Goal: Task Accomplishment & Management: Complete application form

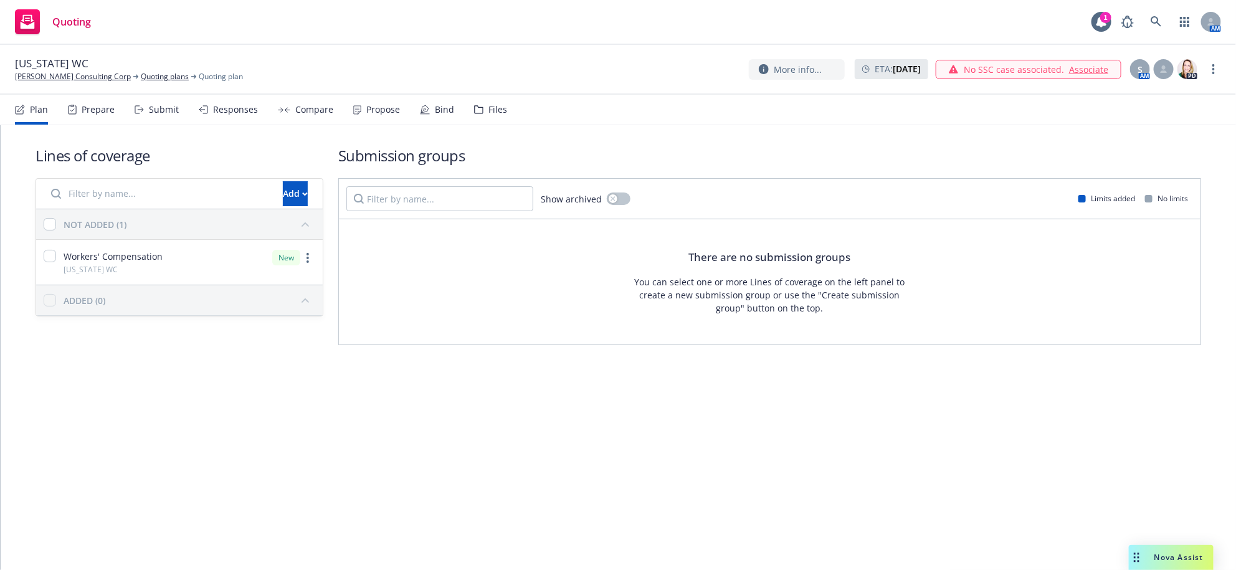
click at [458, 469] on div "Lines of coverage Add NOT ADDED (1) Workers' Compensation [US_STATE] WC New ADD…" at bounding box center [618, 347] width 1235 height 445
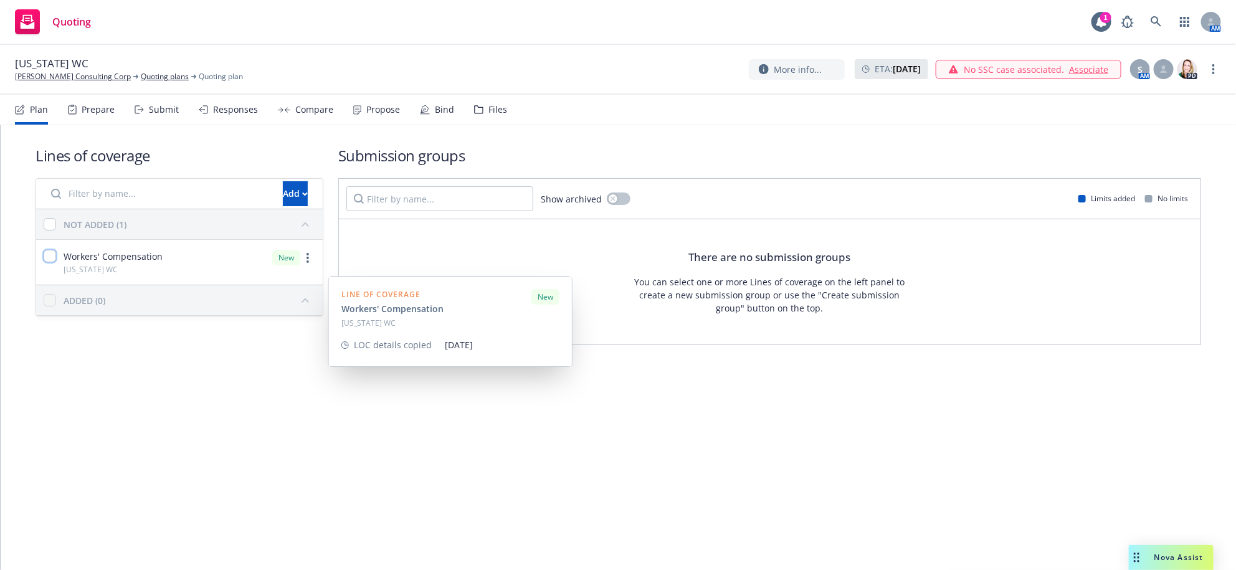
click at [56, 262] on input "checkbox" at bounding box center [50, 256] width 12 height 12
checkbox input "true"
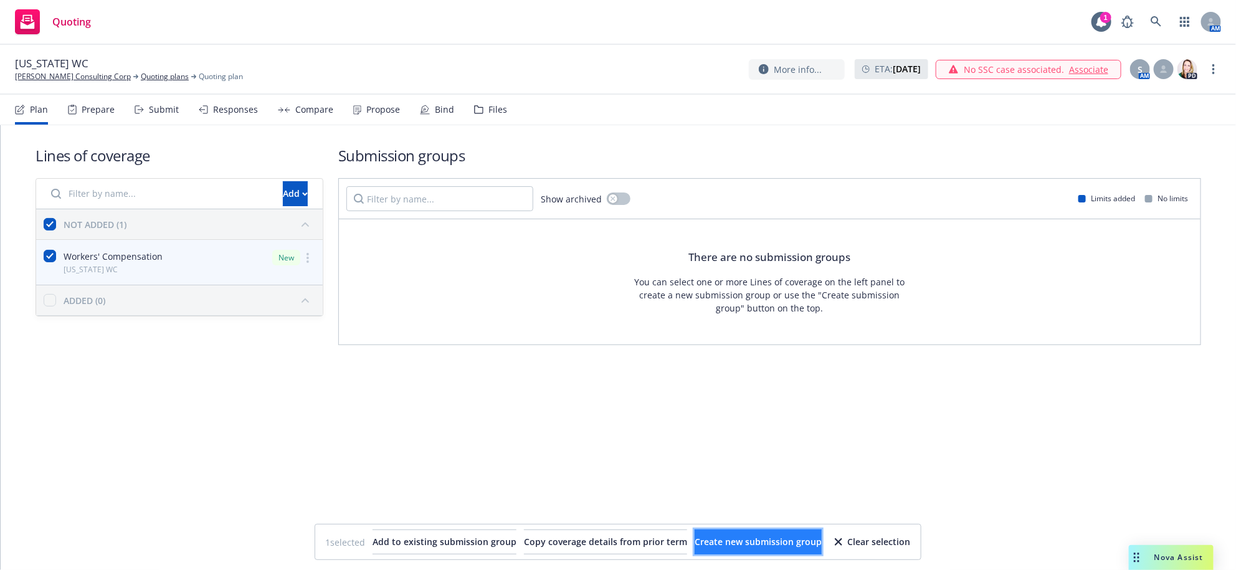
click at [819, 534] on button "Create new submission group" at bounding box center [758, 542] width 127 height 25
checkbox input "false"
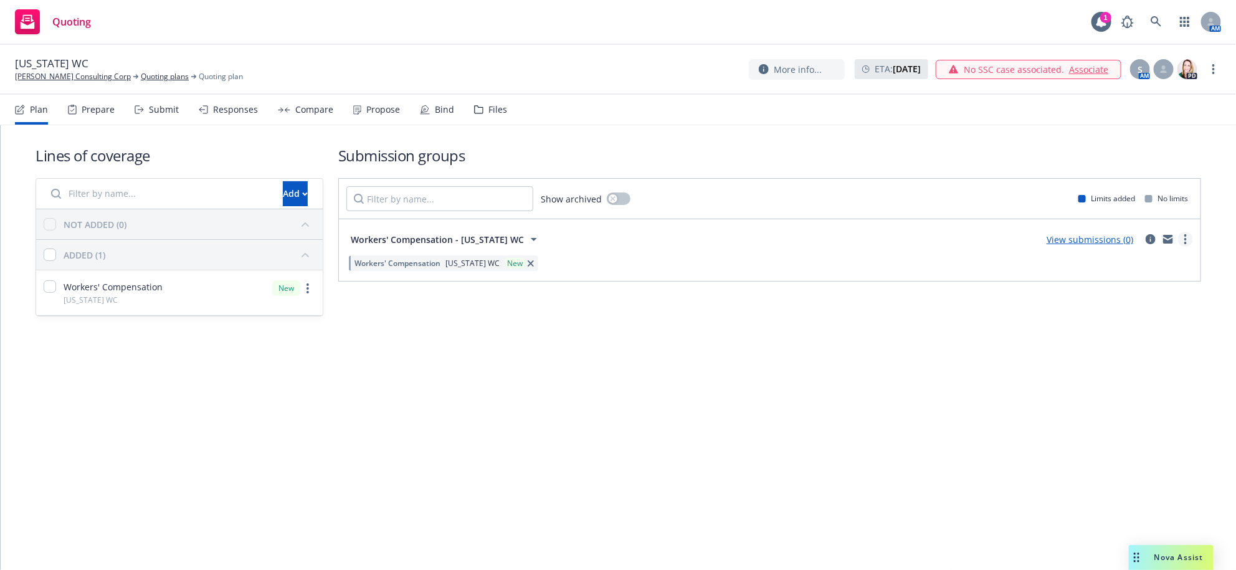
click at [1184, 244] on circle "more" at bounding box center [1185, 243] width 2 height 2
click at [1093, 424] on span "Create policy (fast track)" at bounding box center [1115, 426] width 130 height 12
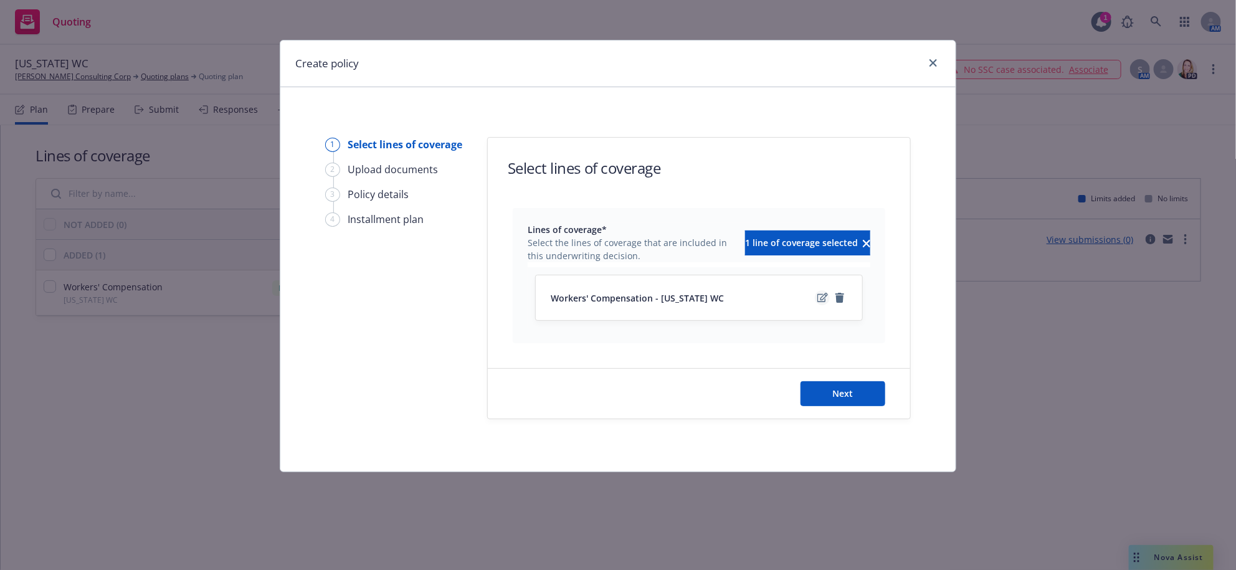
click at [817, 302] on icon "edit" at bounding box center [822, 297] width 11 height 9
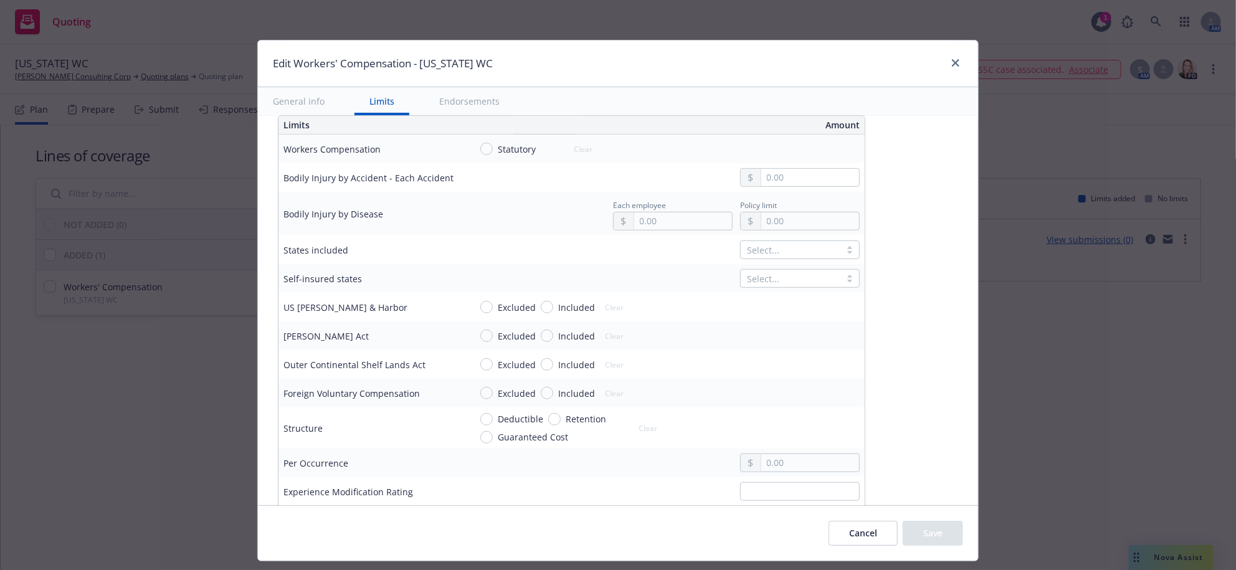
scroll to position [389, 0]
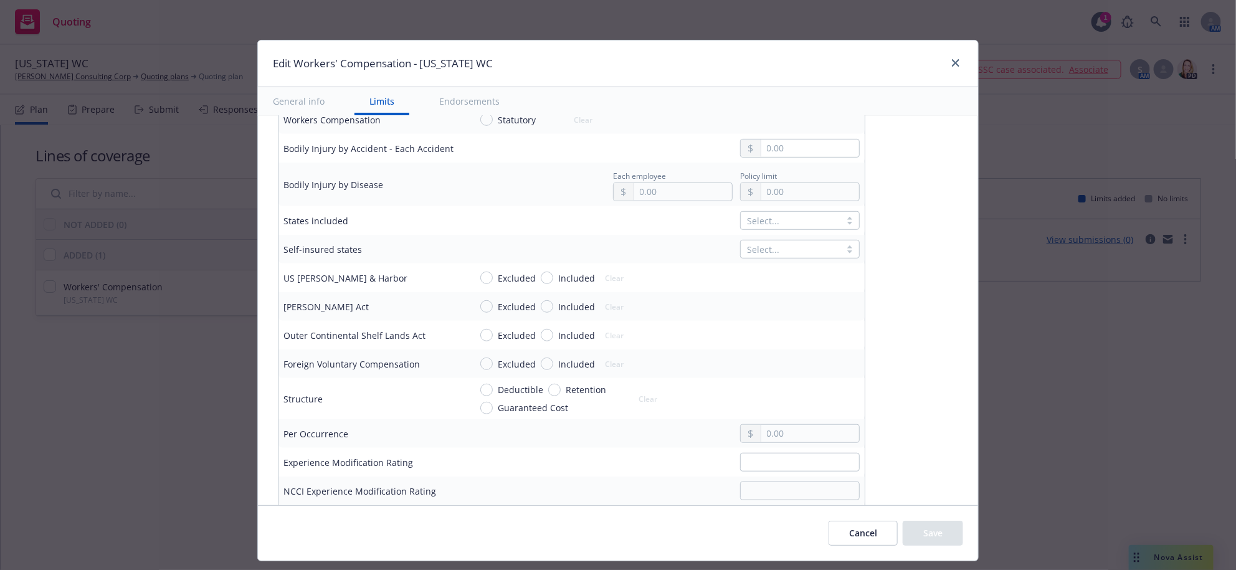
click at [834, 228] on div at bounding box center [790, 220] width 87 height 15
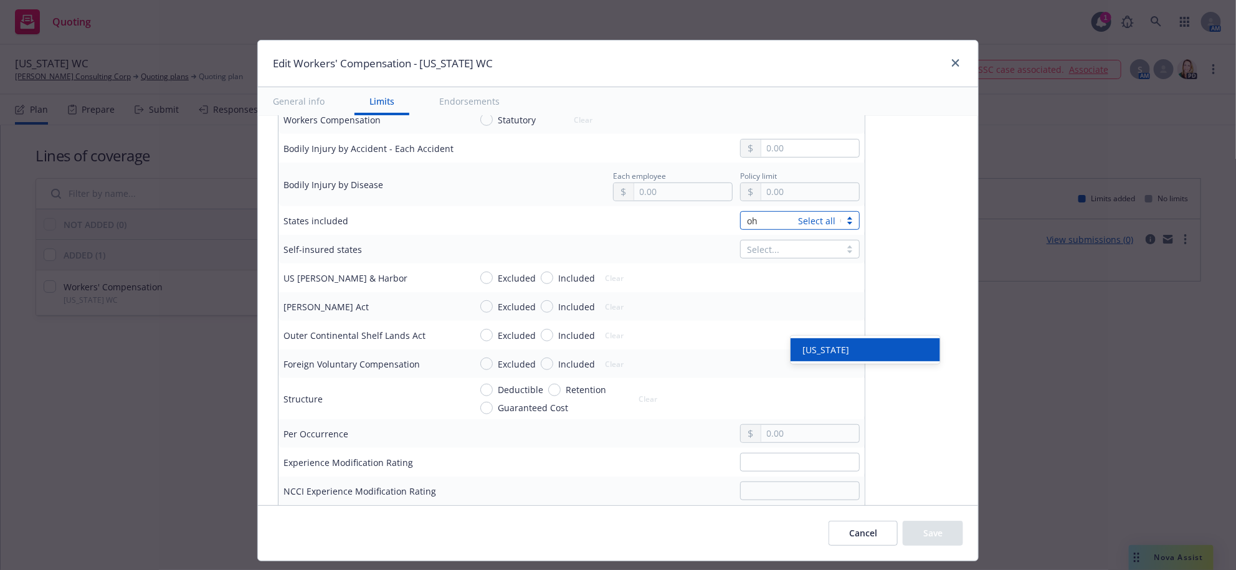
type input "ohi"
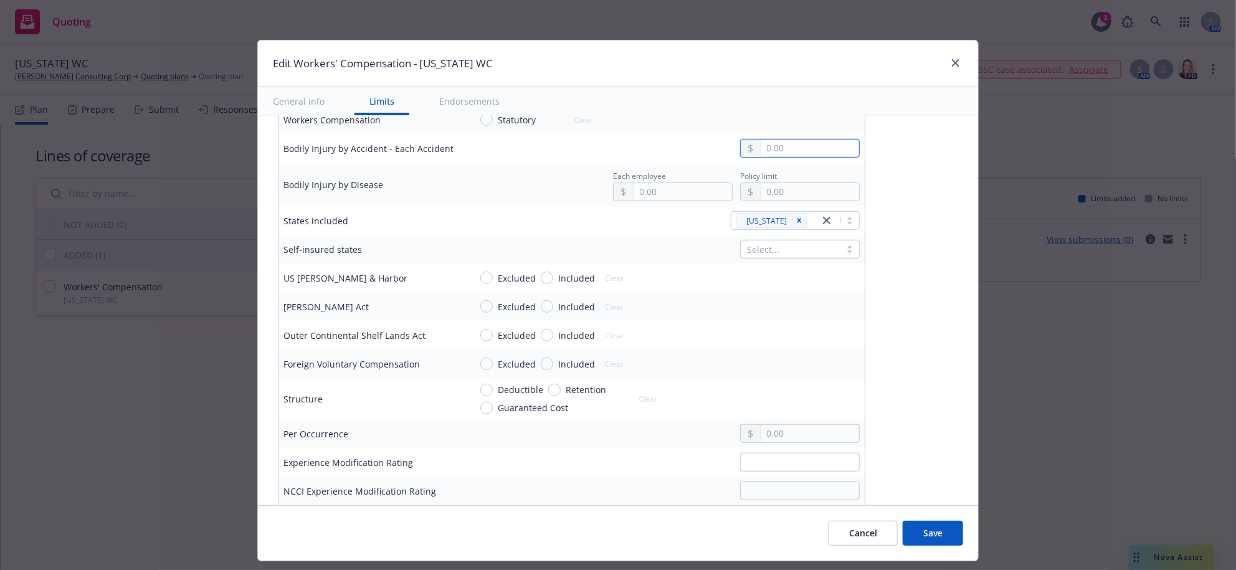
click at [859, 157] on input "text" at bounding box center [810, 148] width 98 height 17
type input "100,000.00"
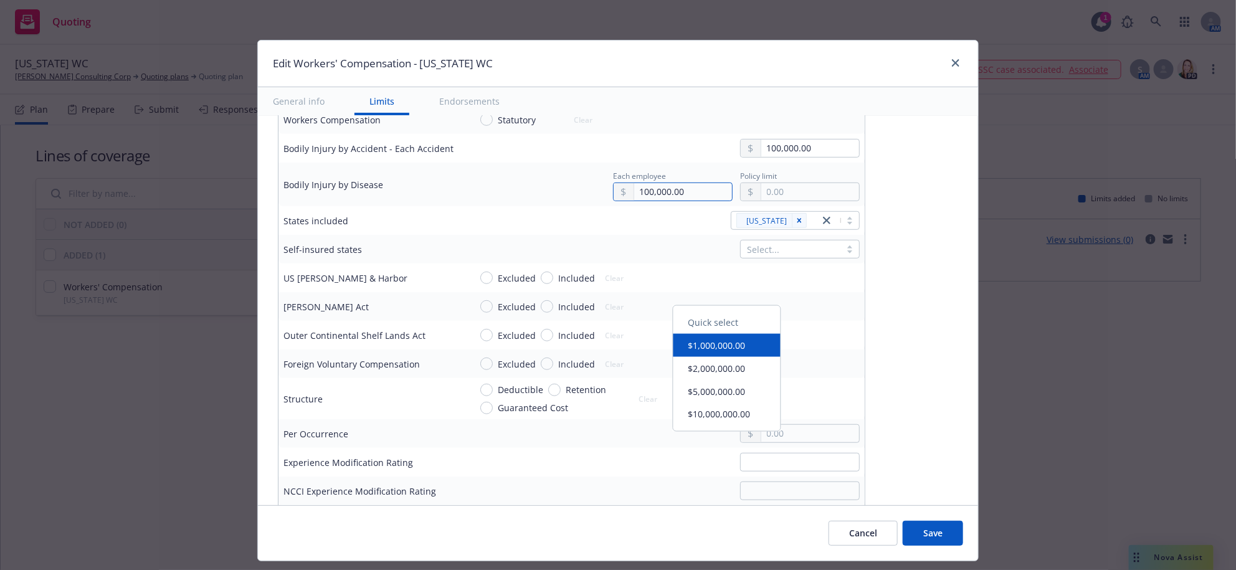
type input "100,000.00"
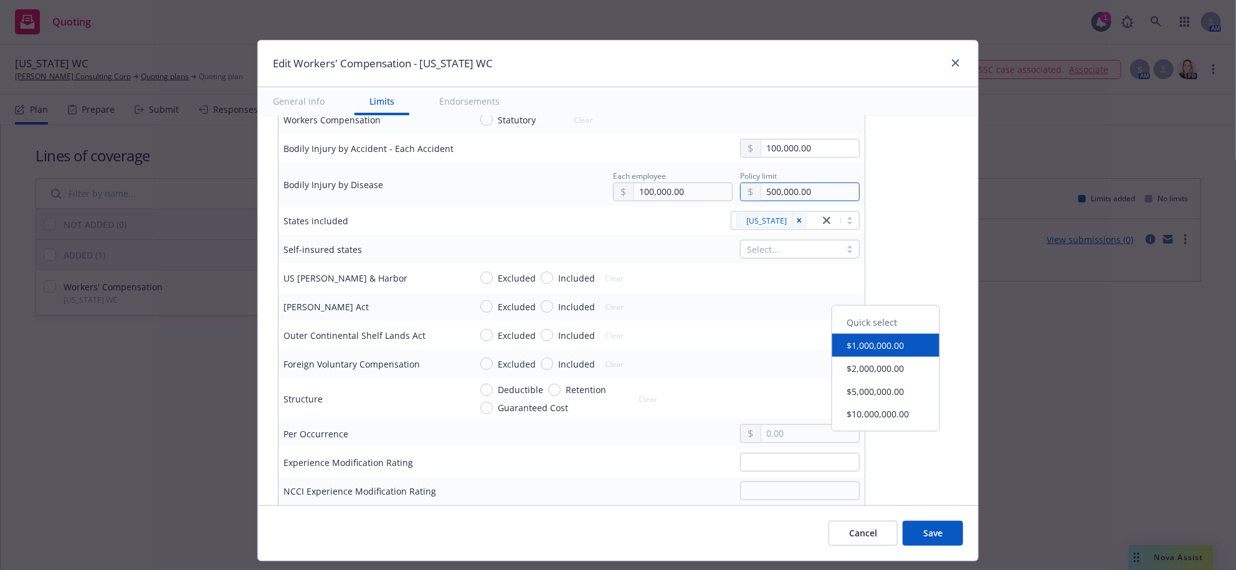
type input "500,000.00"
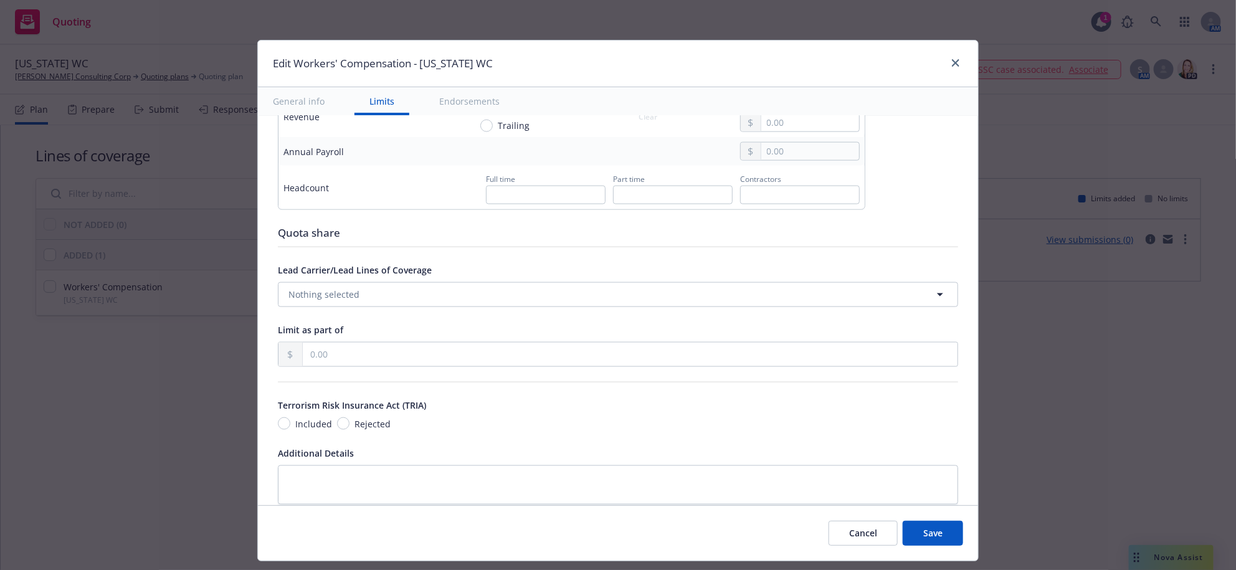
scroll to position [856, 0]
click at [859, 159] on input "text" at bounding box center [810, 150] width 98 height 17
type input "80,630.00"
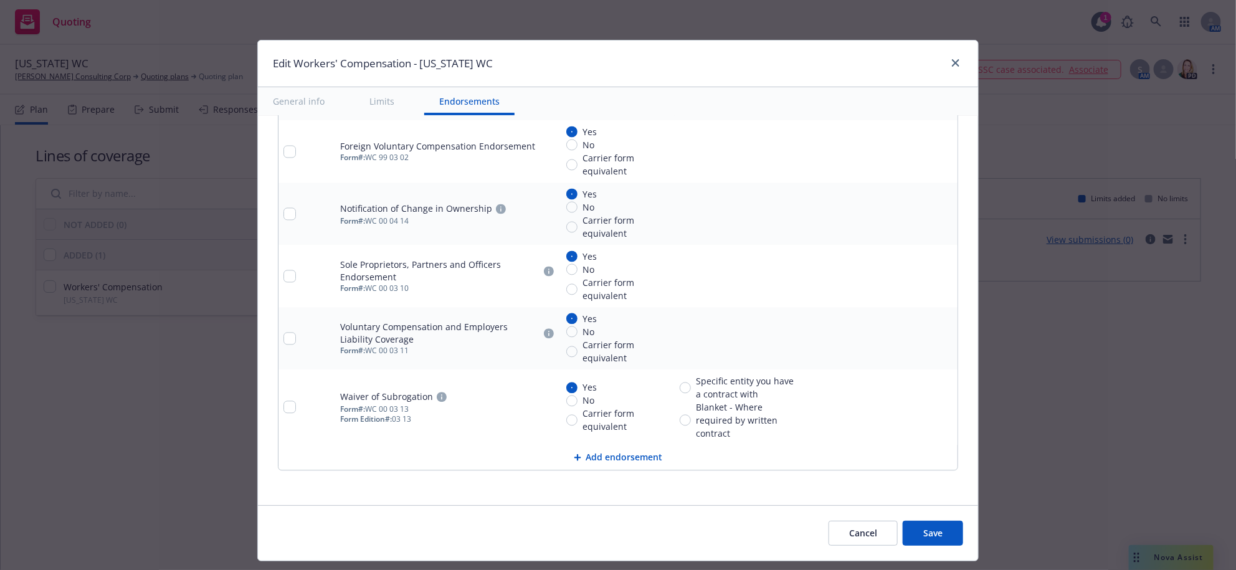
scroll to position [1349, 0]
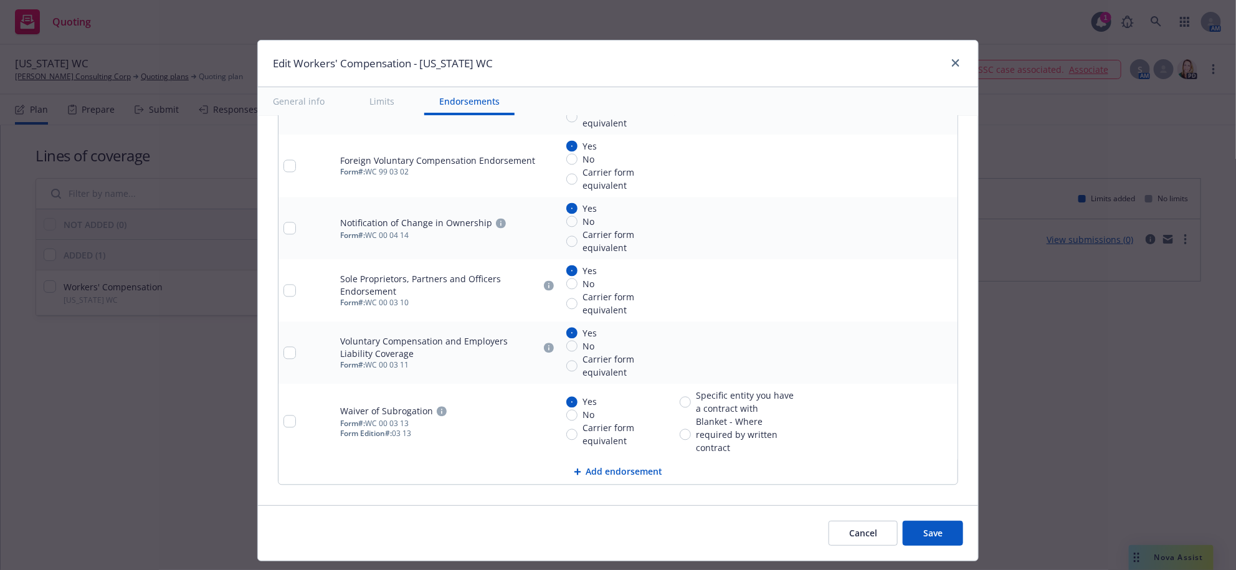
click at [941, 108] on icon "remove" at bounding box center [945, 103] width 9 height 10
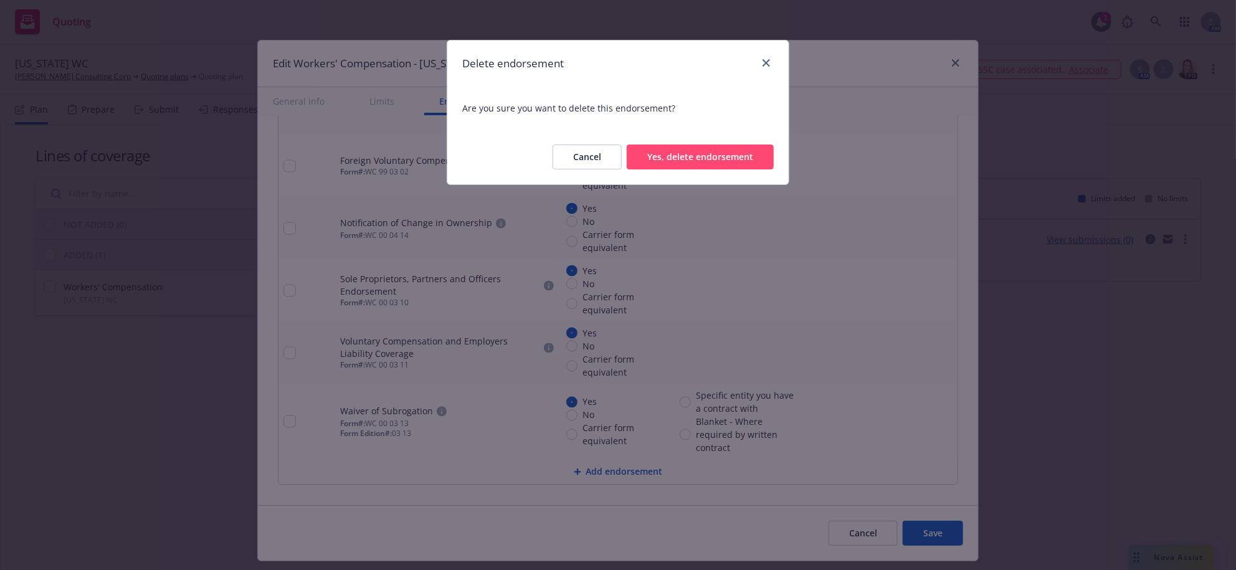
click at [657, 169] on button "Yes, delete endorsement" at bounding box center [700, 157] width 147 height 25
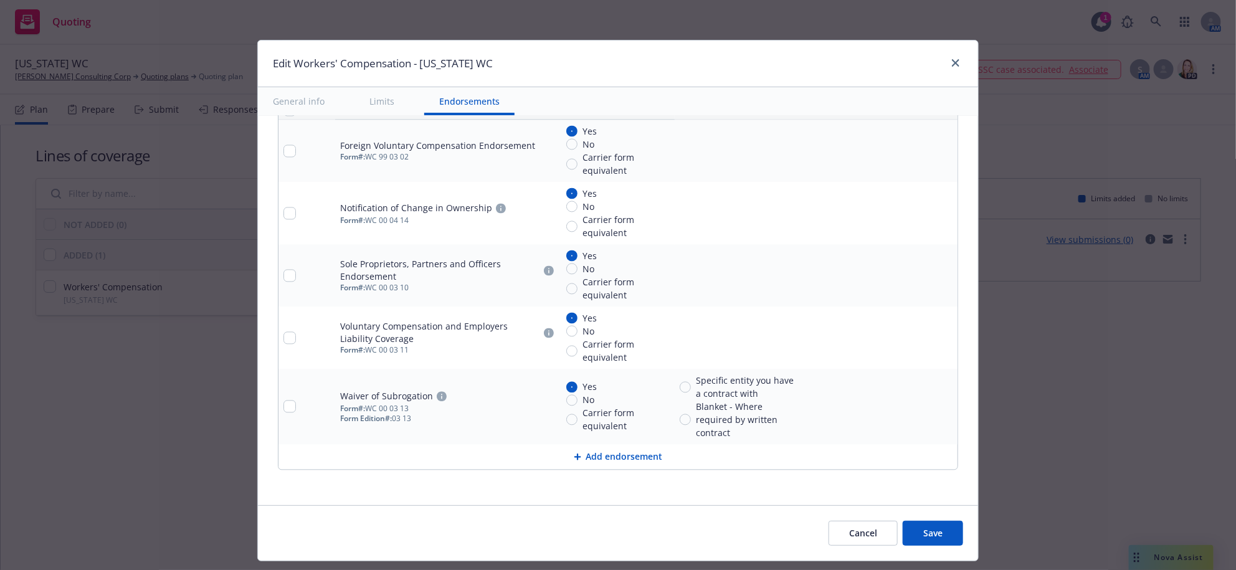
click at [938, 159] on link "remove" at bounding box center [945, 151] width 15 height 15
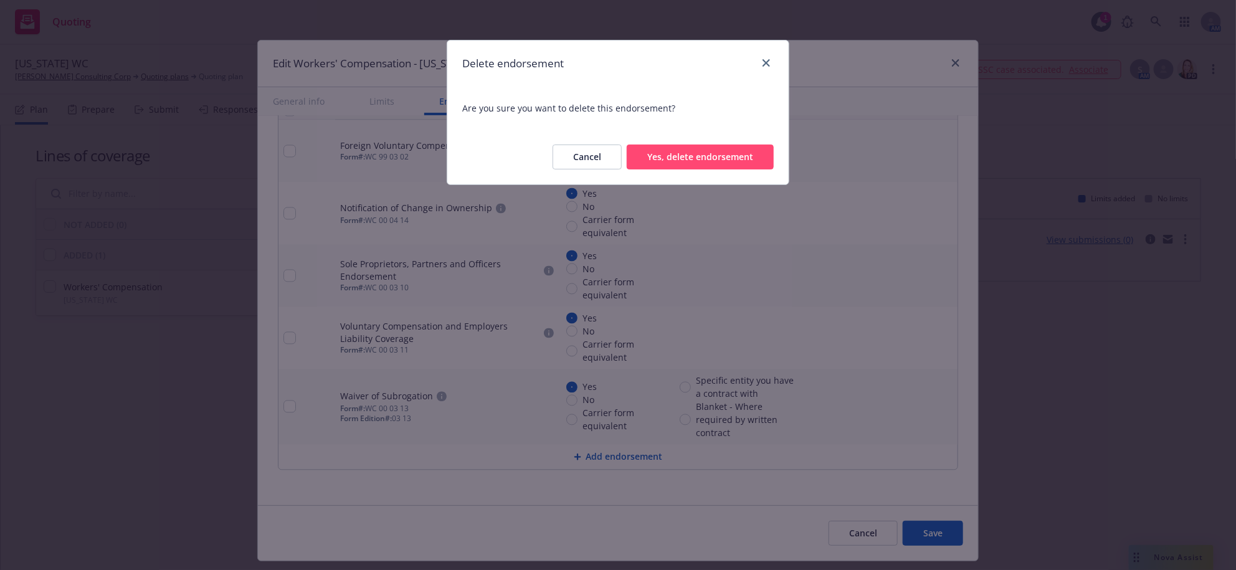
drag, startPoint x: 663, startPoint y: 176, endPoint x: 686, endPoint y: 176, distance: 23.1
click at [666, 169] on button "Yes, delete endorsement" at bounding box center [700, 157] width 147 height 25
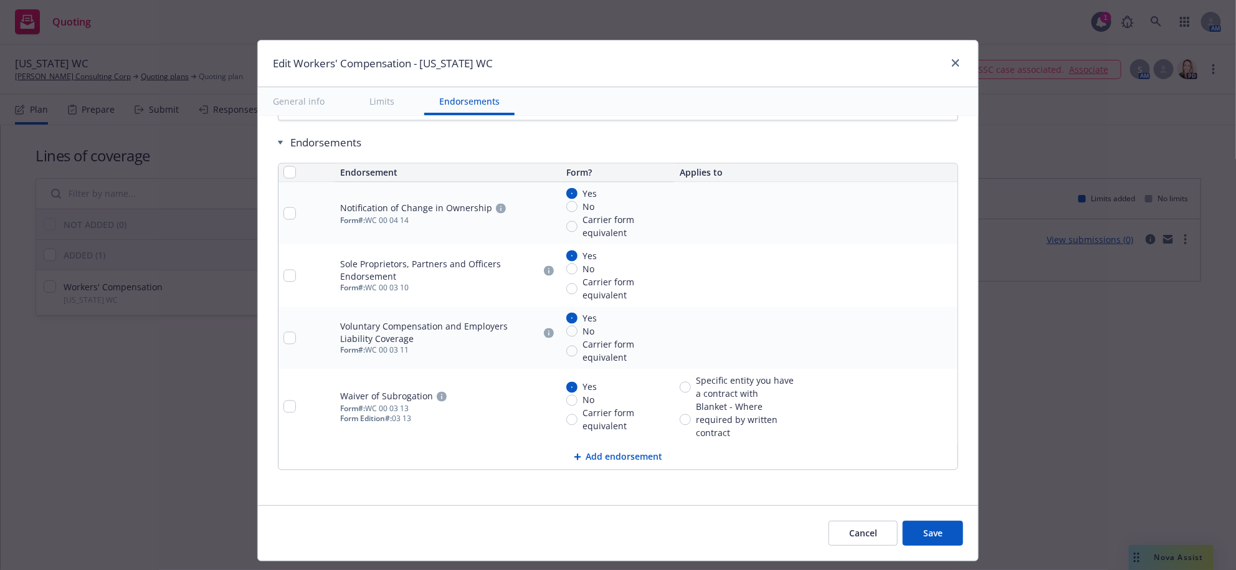
click at [938, 221] on link "remove" at bounding box center [945, 213] width 15 height 15
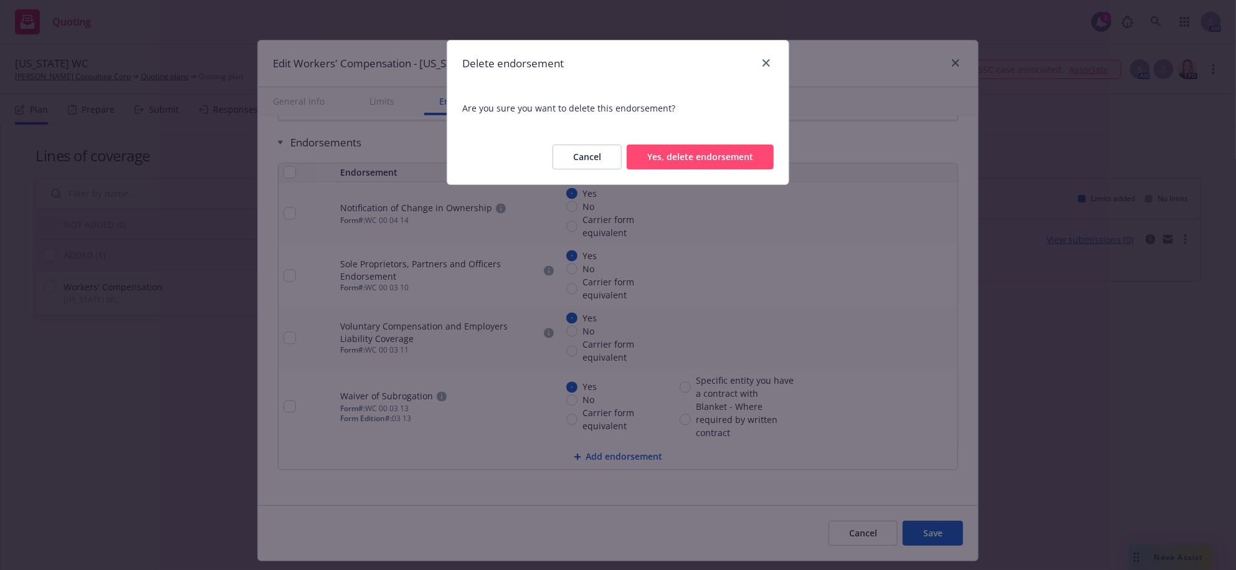
drag, startPoint x: 653, startPoint y: 169, endPoint x: 678, endPoint y: 178, distance: 26.0
click at [653, 169] on button "Yes, delete endorsement" at bounding box center [700, 157] width 147 height 25
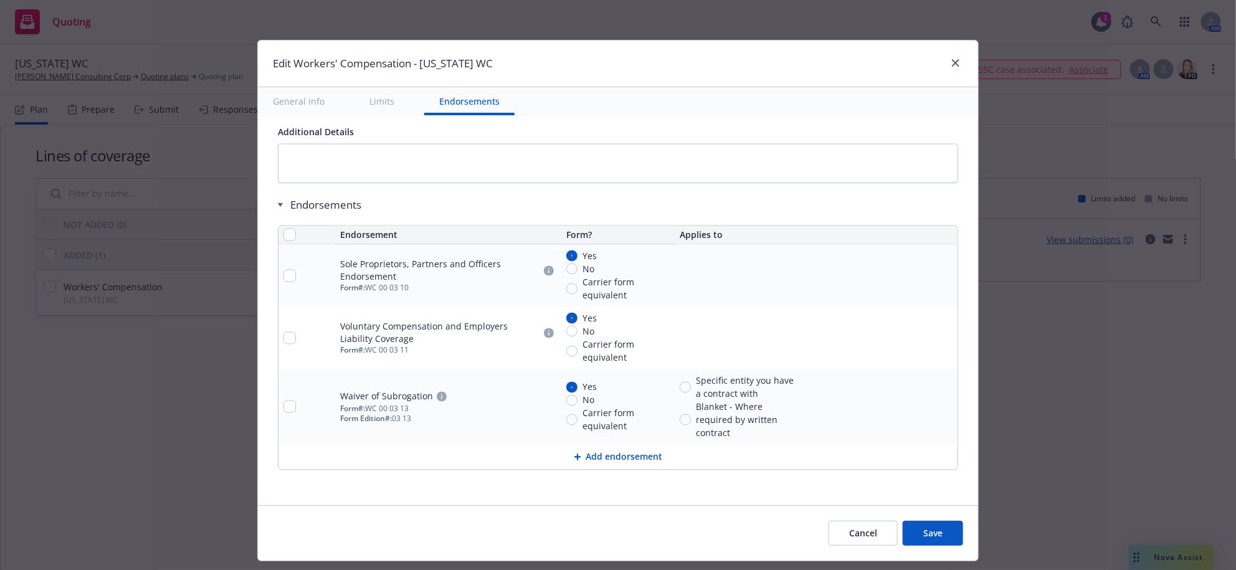
click at [941, 281] on icon "remove" at bounding box center [945, 276] width 9 height 10
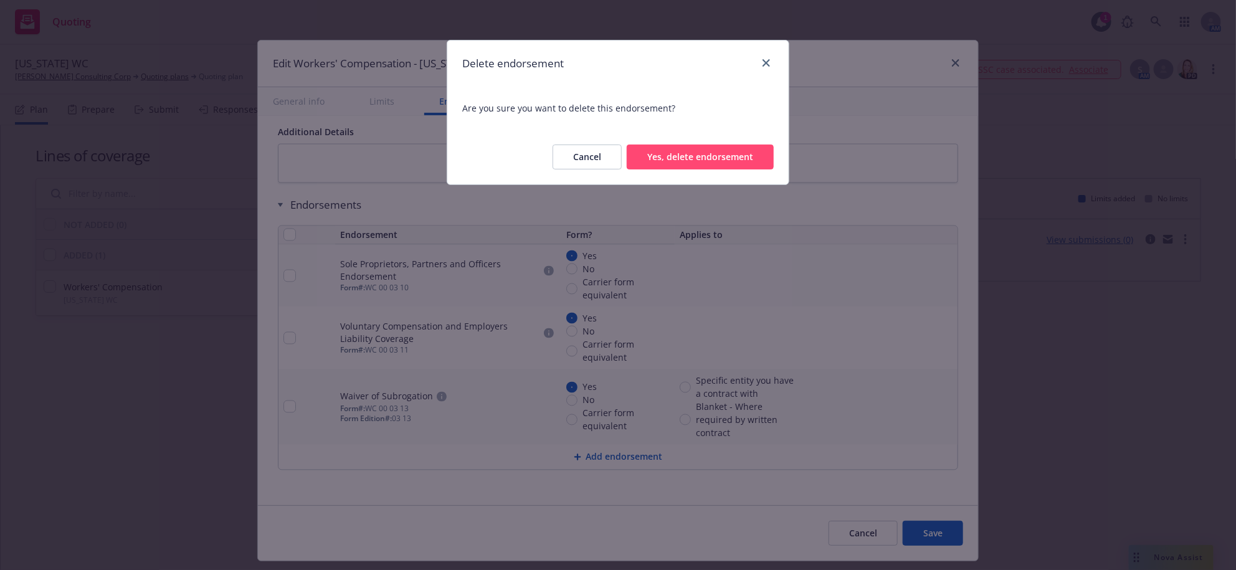
click at [688, 169] on button "Yes, delete endorsement" at bounding box center [700, 157] width 147 height 25
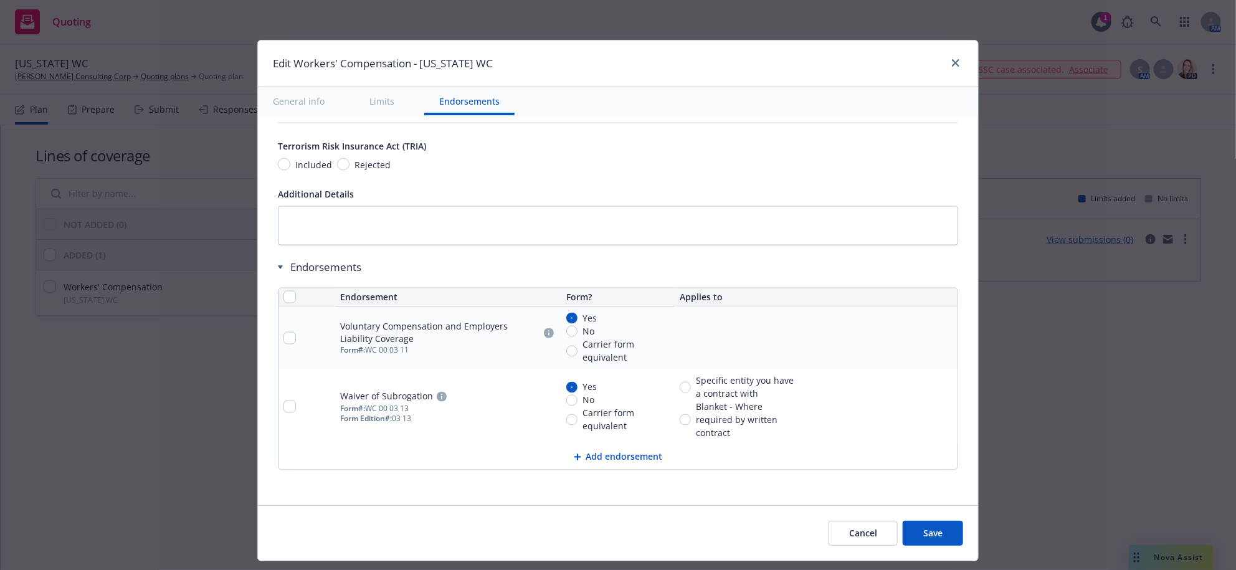
click at [938, 331] on link "remove" at bounding box center [945, 338] width 15 height 15
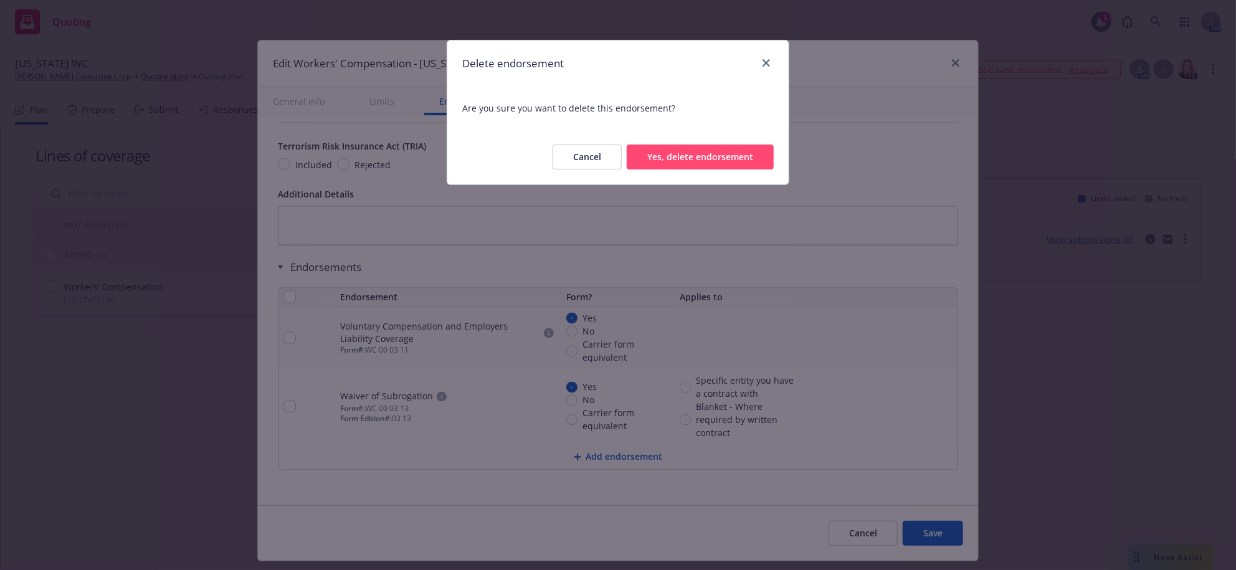
click at [690, 169] on button "Yes, delete endorsement" at bounding box center [700, 157] width 147 height 25
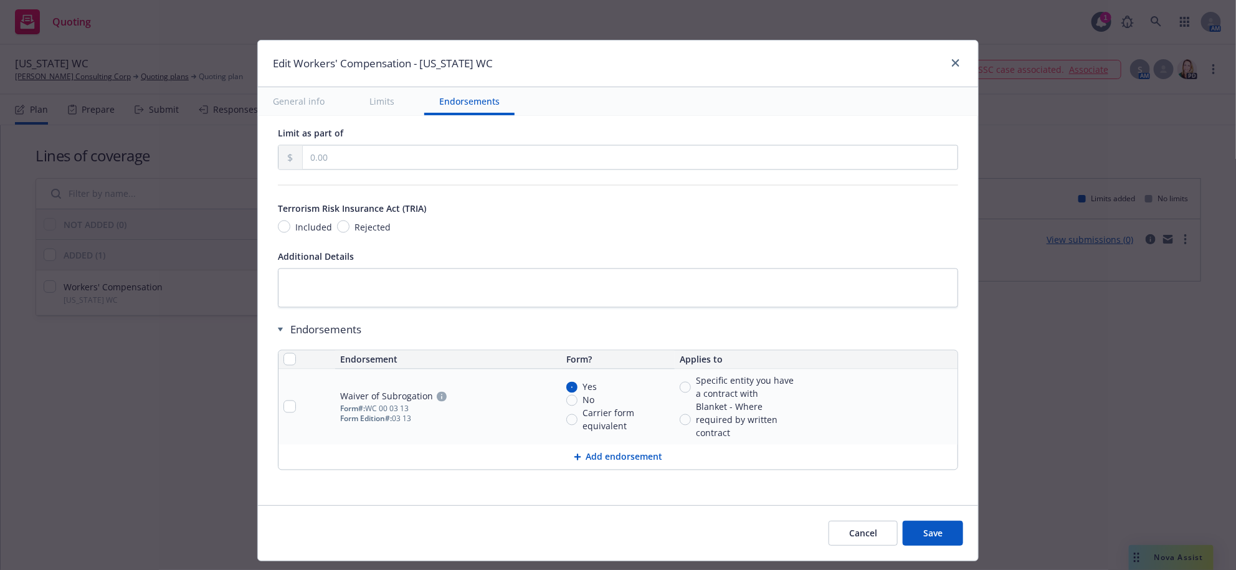
click at [940, 402] on icon "remove" at bounding box center [945, 407] width 10 height 10
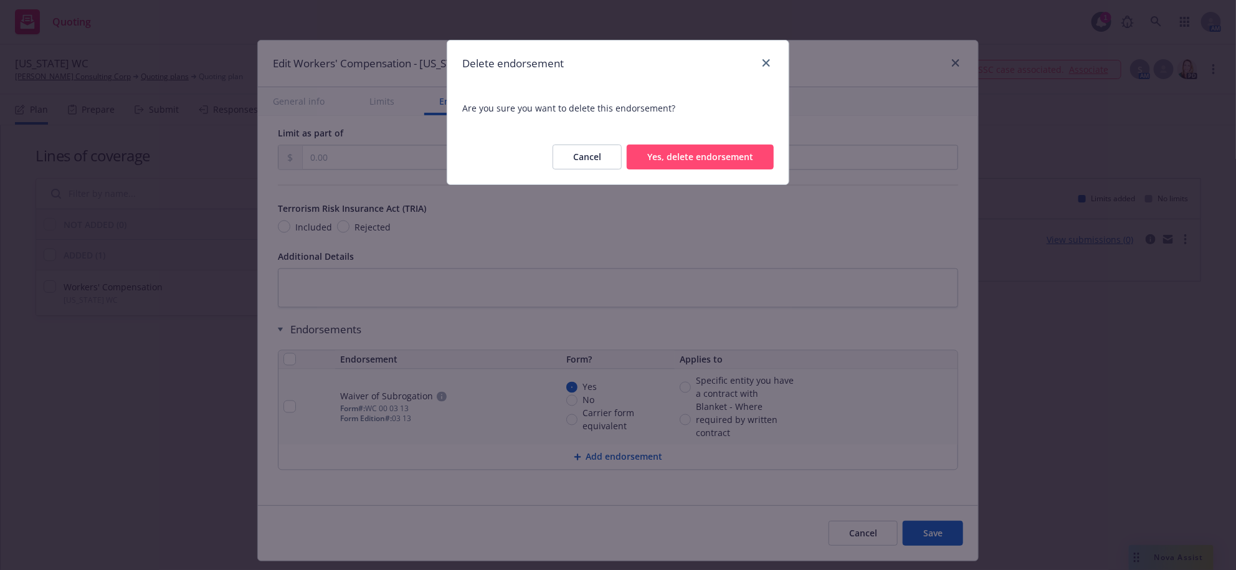
click at [718, 169] on button "Yes, delete endorsement" at bounding box center [700, 157] width 147 height 25
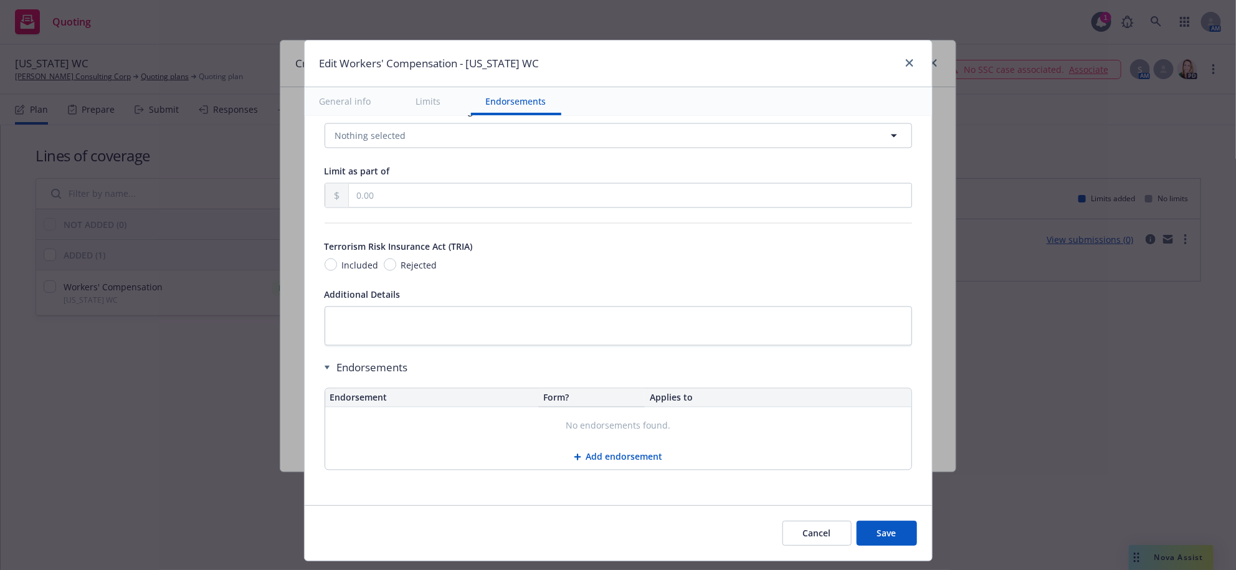
click at [917, 546] on button "Save" at bounding box center [887, 533] width 60 height 25
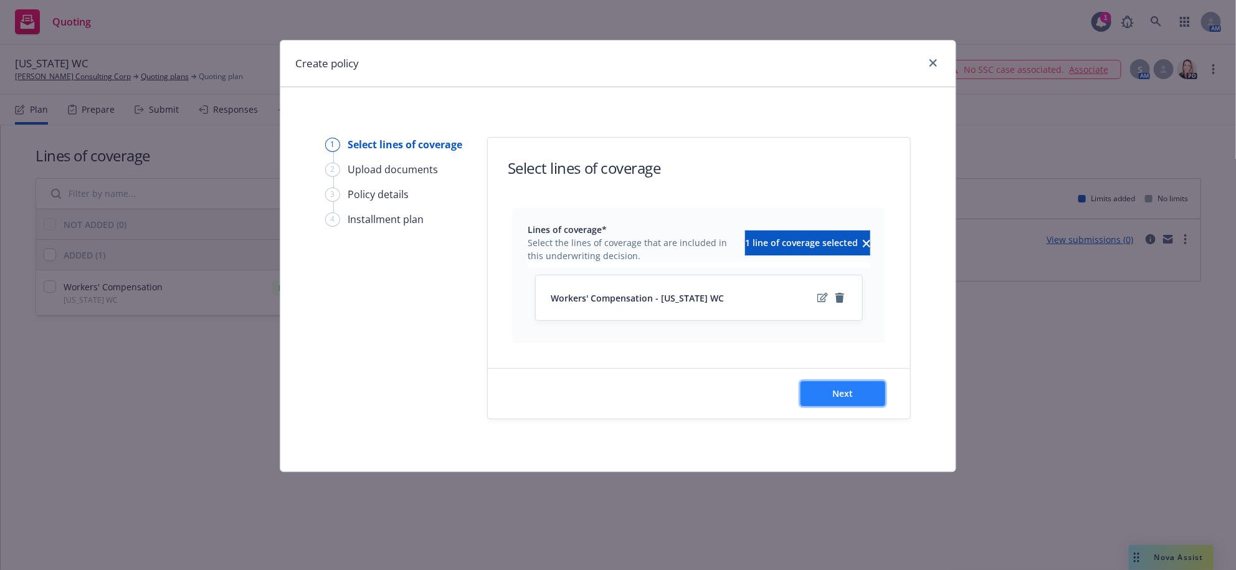
click at [841, 399] on span "Next" at bounding box center [843, 393] width 21 height 12
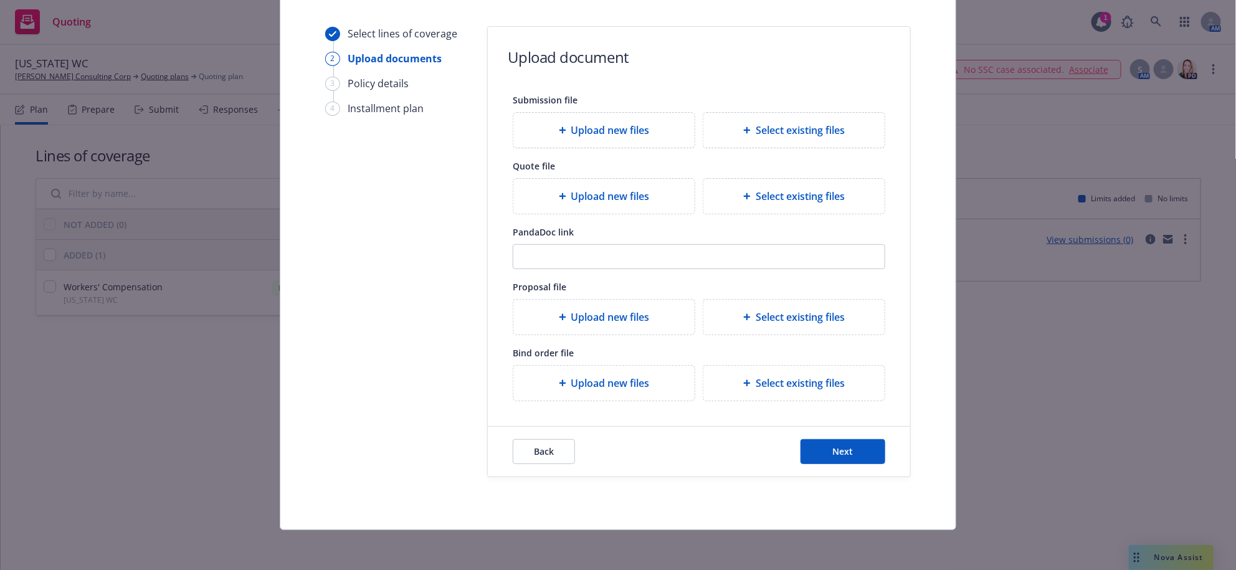
scroll to position [195, 0]
click at [833, 460] on button "Next" at bounding box center [842, 451] width 85 height 25
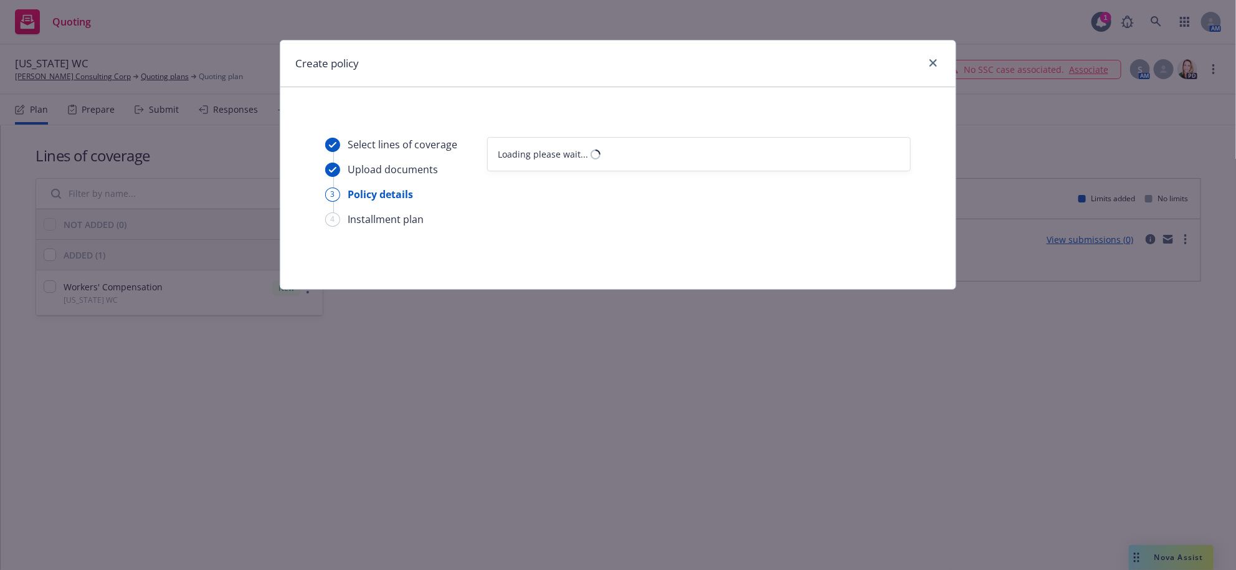
select select "12"
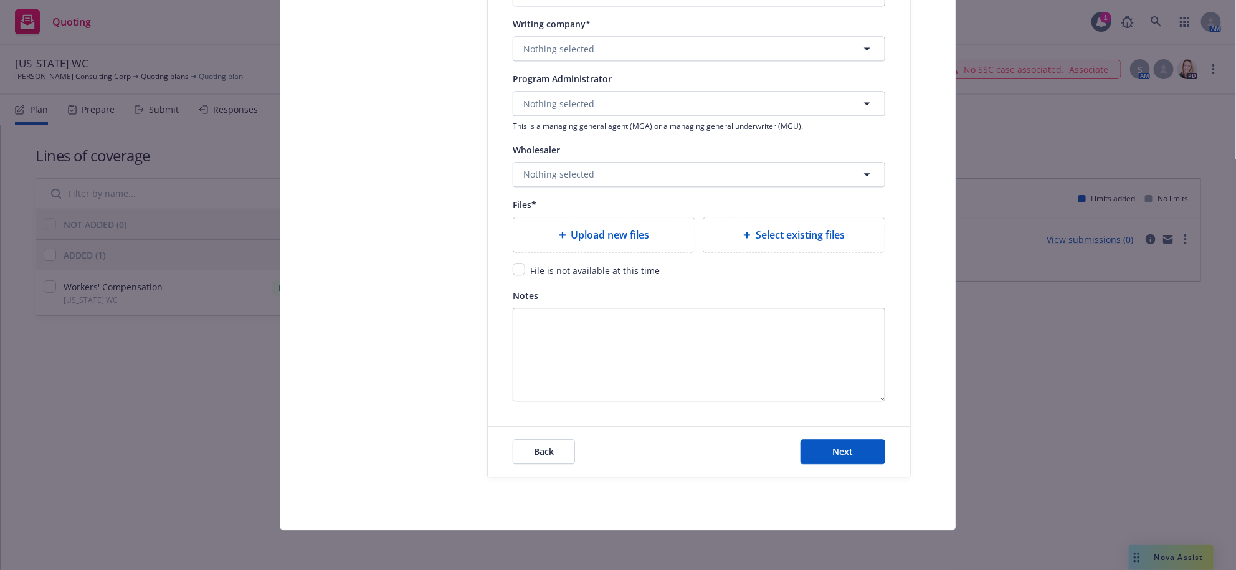
scroll to position [1658, 0]
click at [555, 453] on button "Back" at bounding box center [544, 451] width 62 height 25
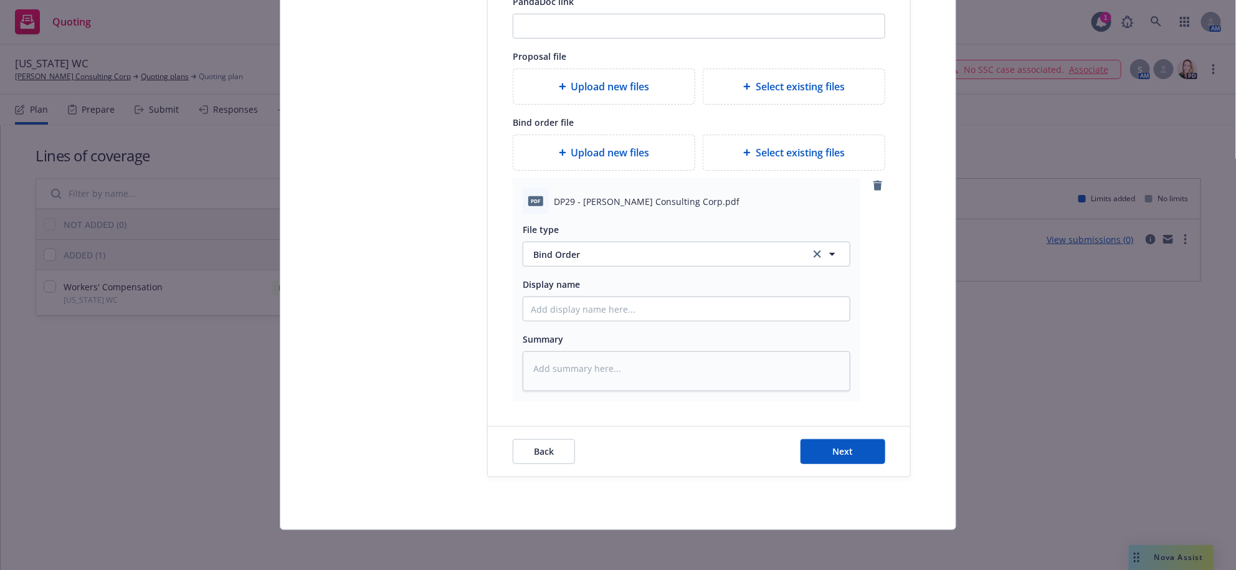
scroll to position [465, 0]
click at [627, 297] on input "Display name" at bounding box center [686, 309] width 326 height 24
type textarea "x"
type input "8"
type textarea "x"
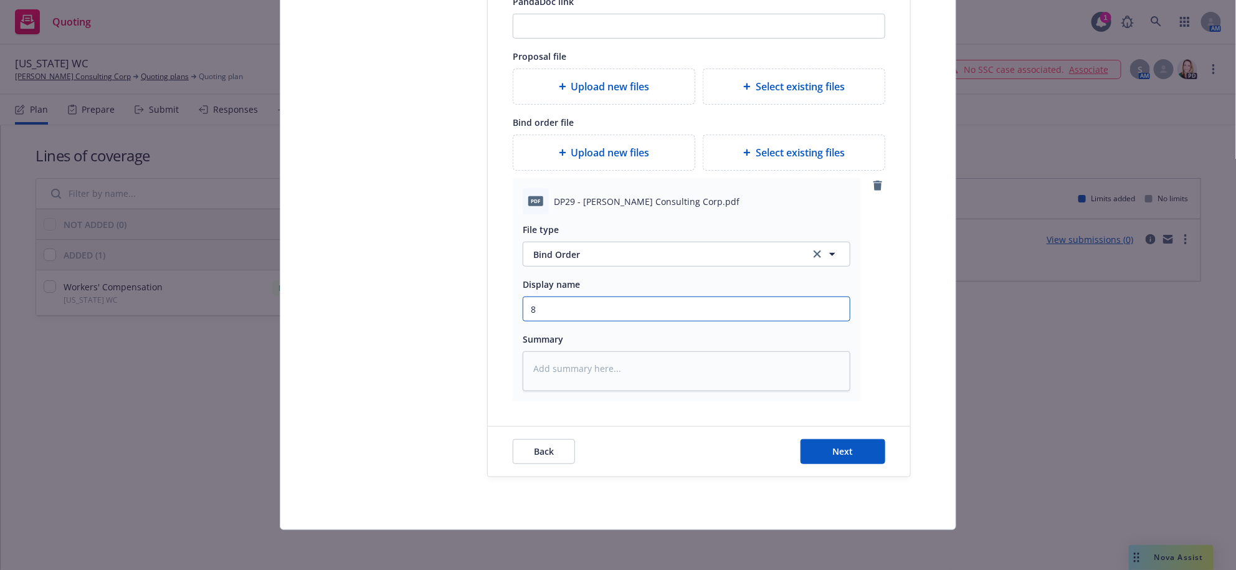
type input "8/"
type textarea "x"
type input "8/8"
type textarea "x"
type input "8/8/"
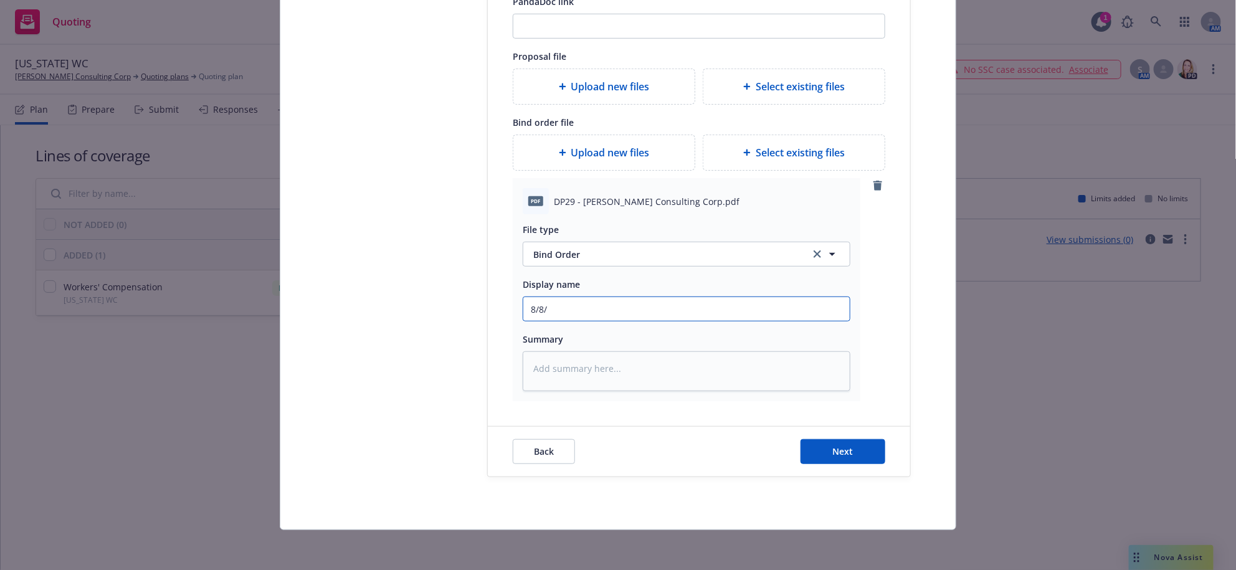
type textarea "x"
type input "8/8/2"
type textarea "x"
type input "[DATE]"
type textarea "x"
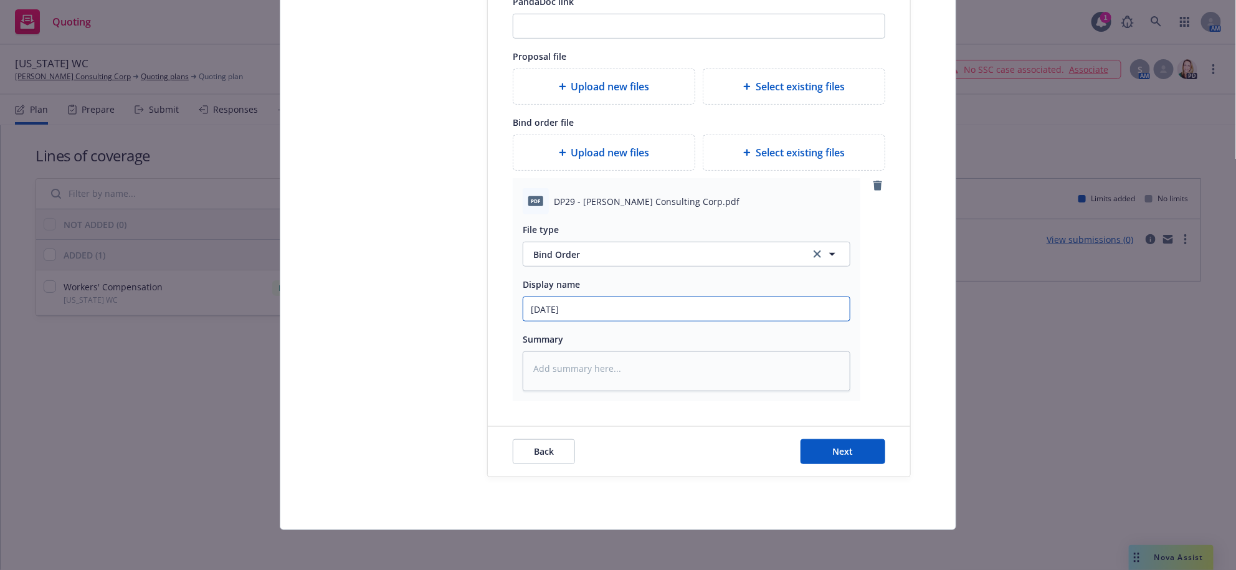
type input "8/8/202"
type textarea "x"
type input "[DATE]"
type textarea "x"
type input "[DATE]-"
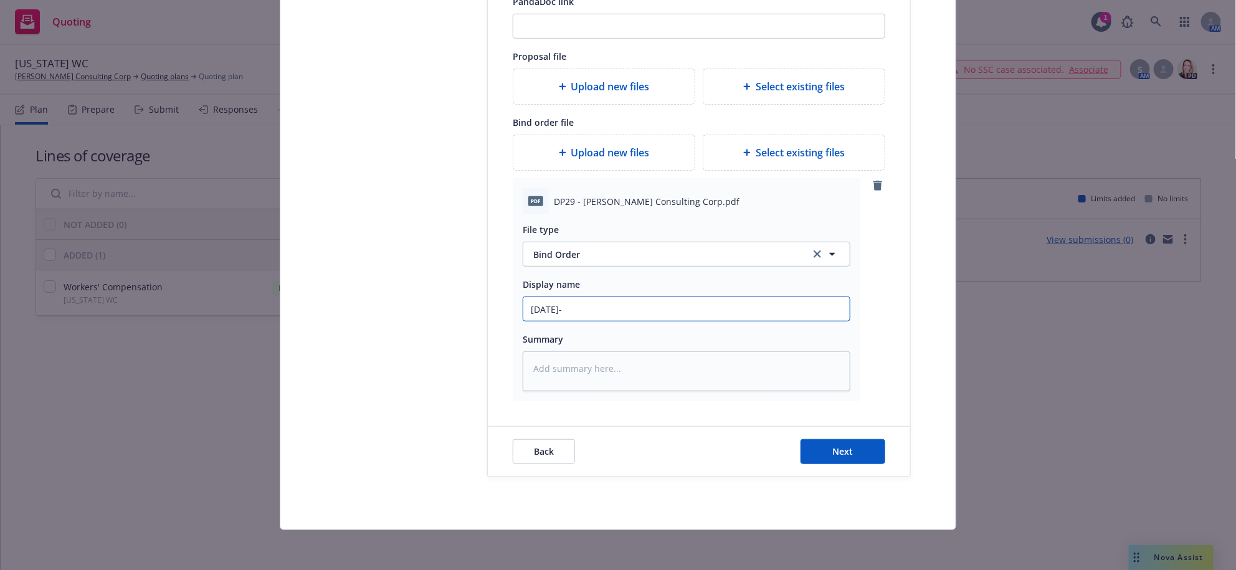
type textarea "x"
type input "8/8/2025-7"
type textarea "x"
type input "8/8/2025-7/"
type textarea "x"
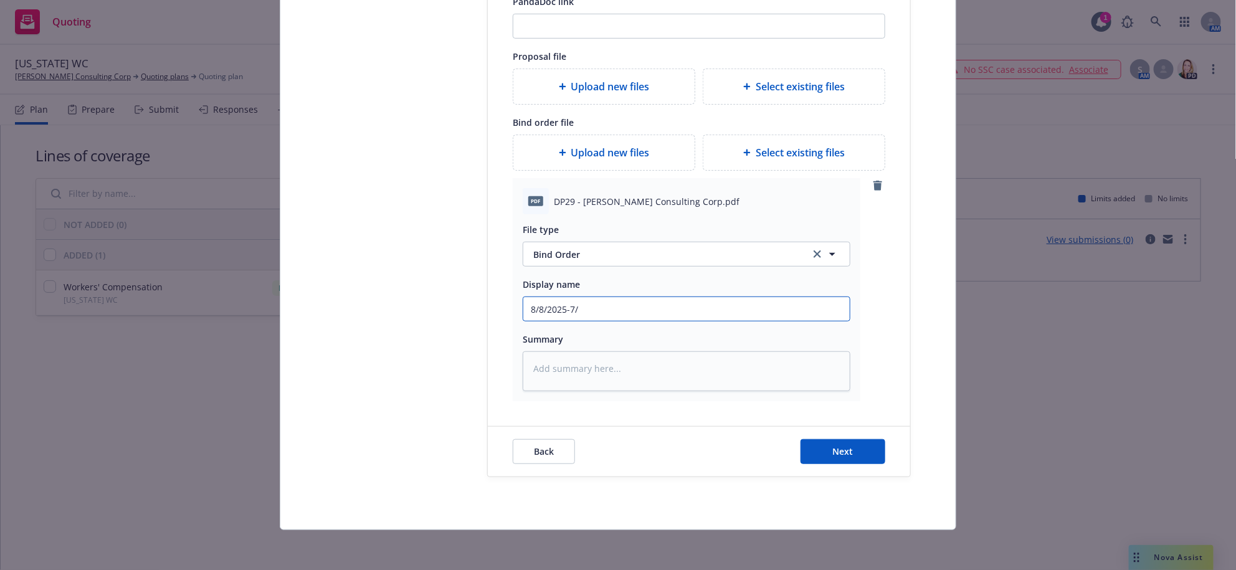
type input "8/8/2025-7/1"
type textarea "x"
type input "8/8/2025-7/1/"
type textarea "x"
type input "8/8/2025-7/1/2"
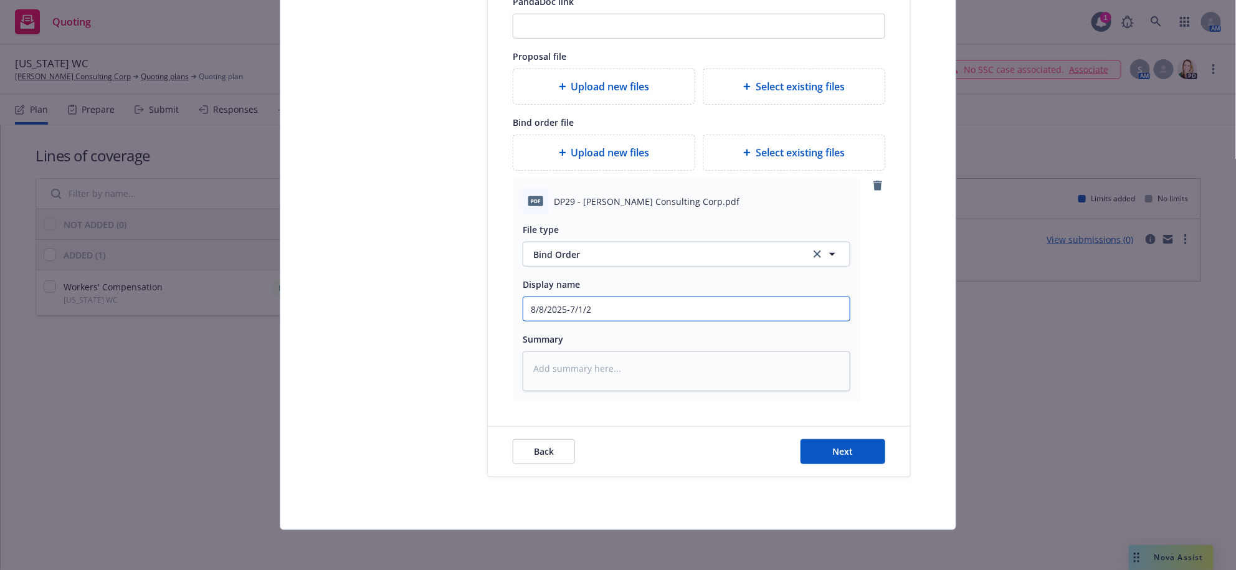
type textarea "x"
type input "8/8/2025-7/1/20"
type textarea "x"
type input "8/8/2025-7/1/202"
type textarea "x"
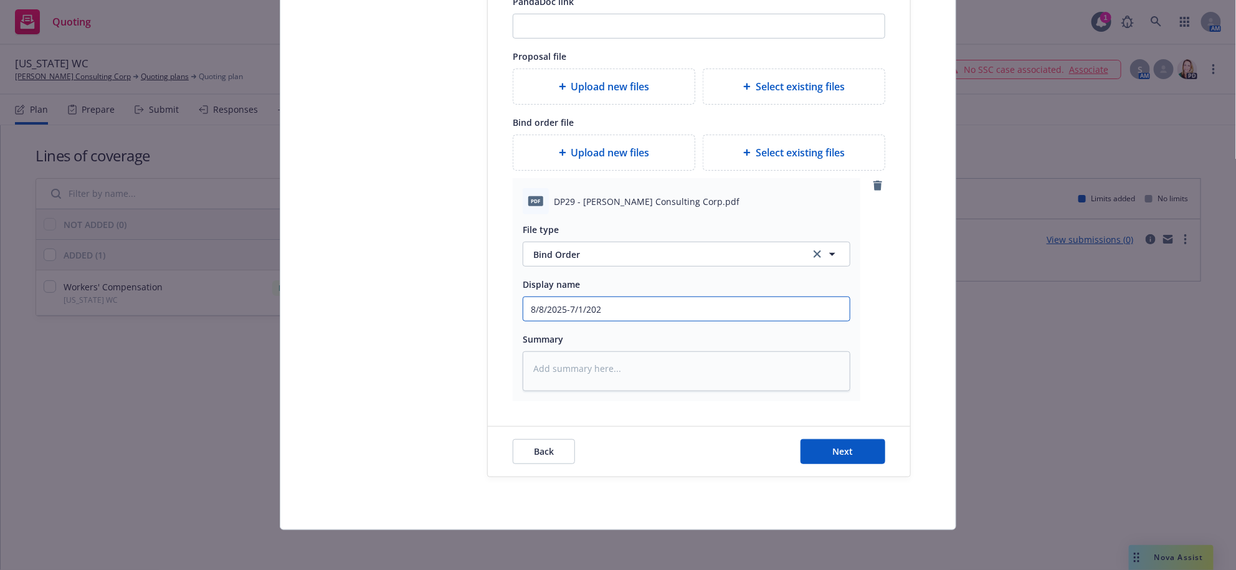
type input "[DATE]-[DATE]"
type textarea "x"
type input "[DATE]-[DATE]"
type textarea "x"
type input "[DATE]-[DATE] O"
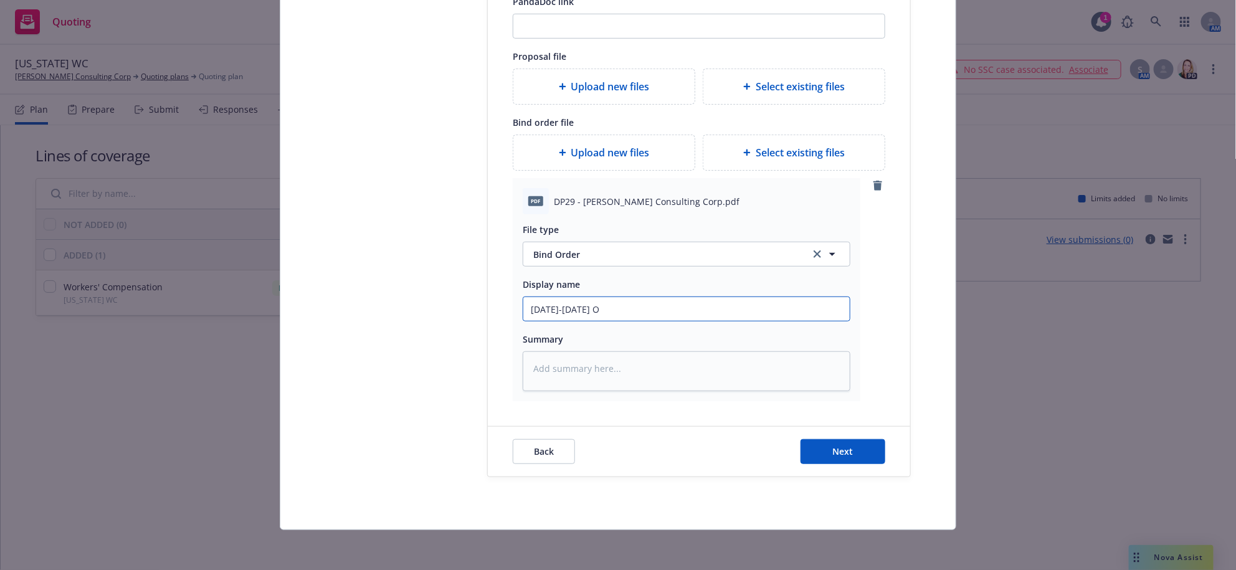
type textarea "x"
type input "[DATE]-[DATE] Oh"
type textarea "x"
type input "[DATE]-[DATE] Ohi"
type textarea "x"
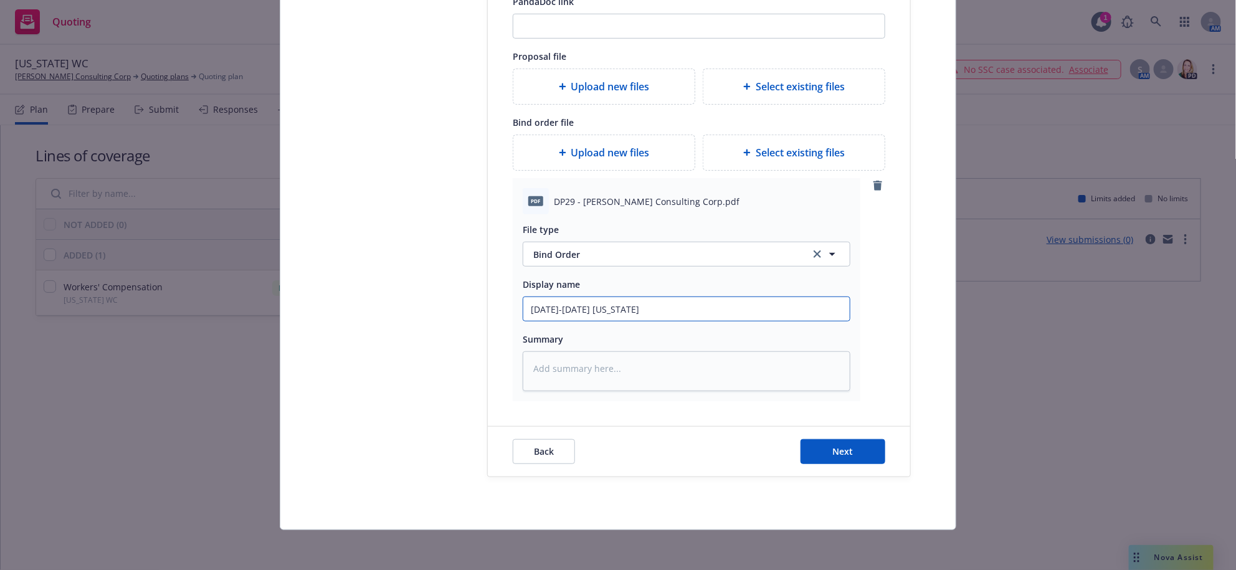
type input "[DATE]-[DATE] [US_STATE]"
type textarea "x"
type input "[DATE]-[DATE] [US_STATE] W"
type textarea "x"
type input "[DATE]-[DATE] [US_STATE][GEOGRAPHIC_DATA]"
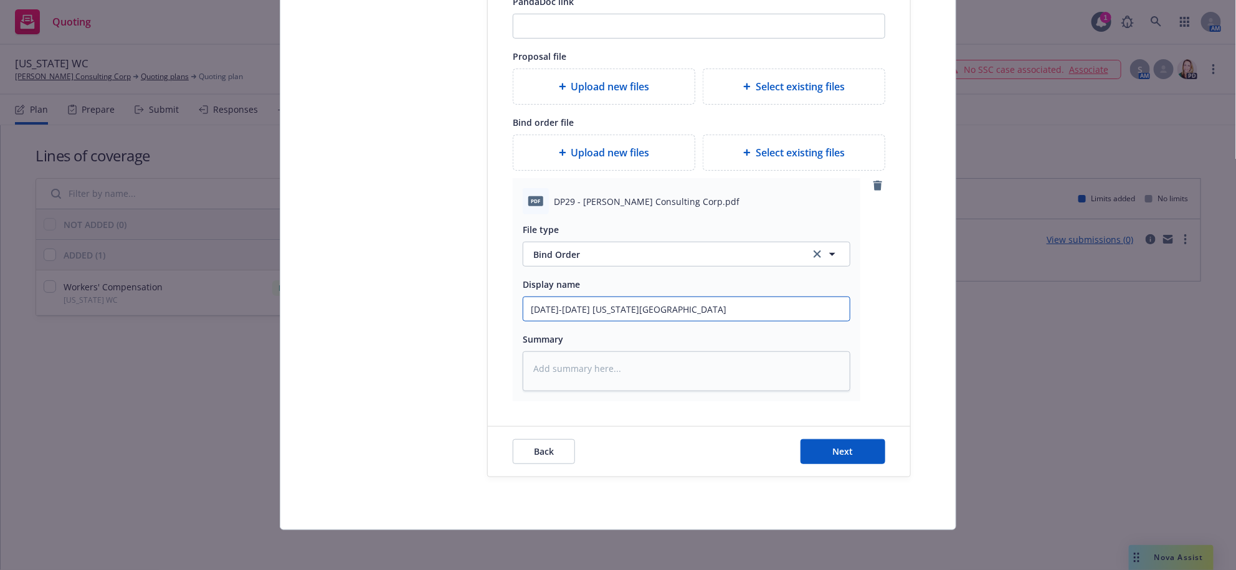
type textarea "x"
type input "[DATE]-[DATE] [US_STATE][GEOGRAPHIC_DATA]"
type textarea "x"
type input "[DATE]-[DATE] [US_STATE] WC P"
type textarea "x"
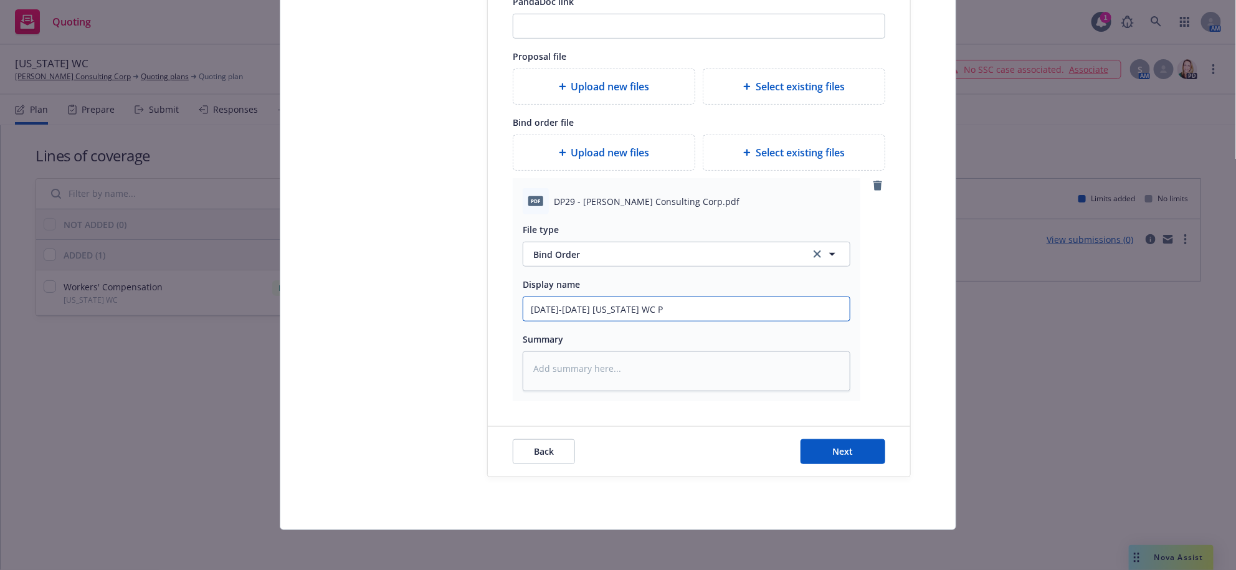
type input "[DATE]-[DATE] [US_STATE] WC Po"
type textarea "x"
type input "[DATE]-[DATE] [US_STATE] WC Pol"
type textarea "x"
type input "[DATE]-[DATE] [US_STATE] [PERSON_NAME]"
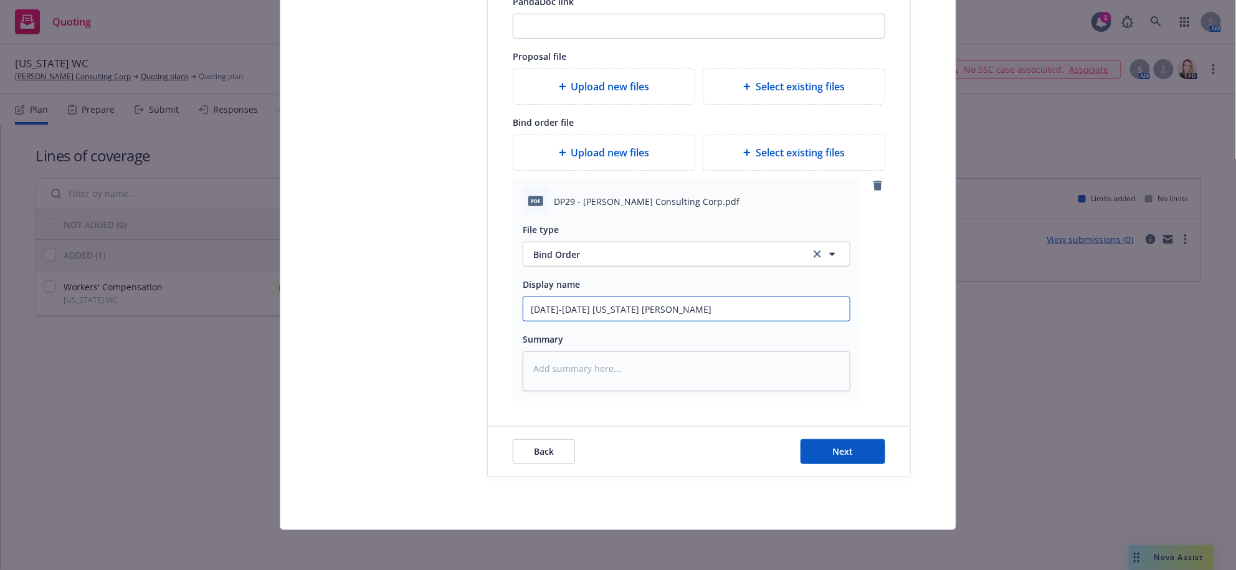
type textarea "x"
type input "[DATE]-[DATE] [US_STATE] WC Policy"
click at [838, 445] on span "Next" at bounding box center [843, 451] width 21 height 12
type textarea "x"
select select "12"
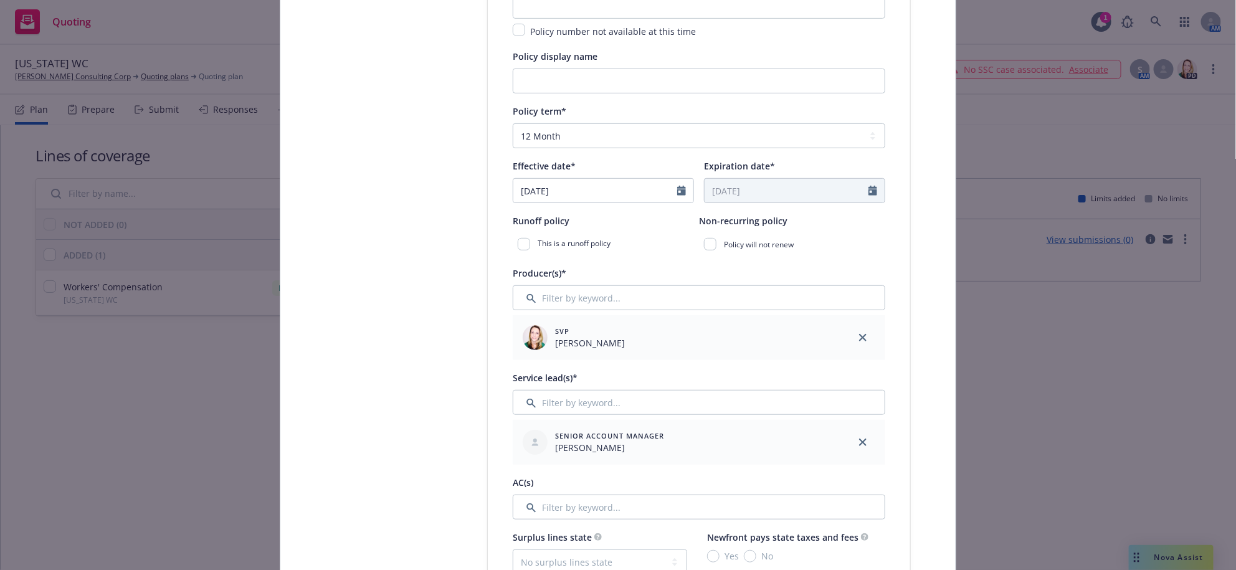
scroll to position [180, 0]
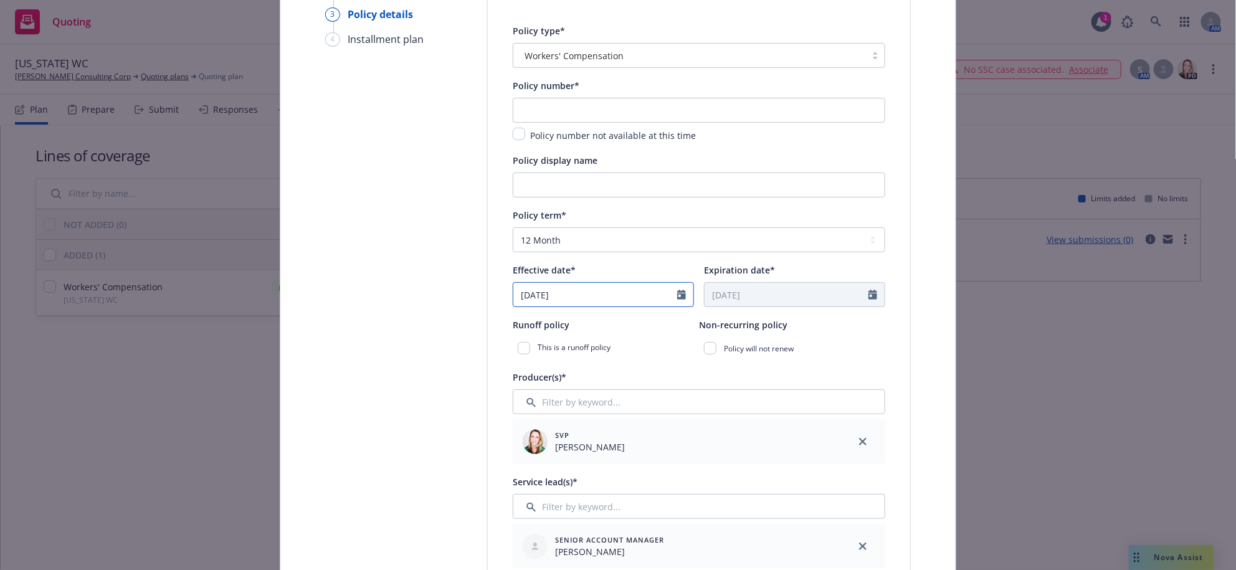
select select "9"
click at [605, 306] on input "[DATE]" at bounding box center [595, 295] width 164 height 24
click at [585, 252] on select "Select policy term 12 Month 6 Month 4 Month 3 Month 2 Month 1 Month 36 Month (3…" at bounding box center [699, 239] width 373 height 25
select select "other"
click at [513, 252] on select "Select policy term 12 Month 6 Month 4 Month 3 Month 2 Month 1 Month 36 Month (3…" at bounding box center [699, 239] width 373 height 25
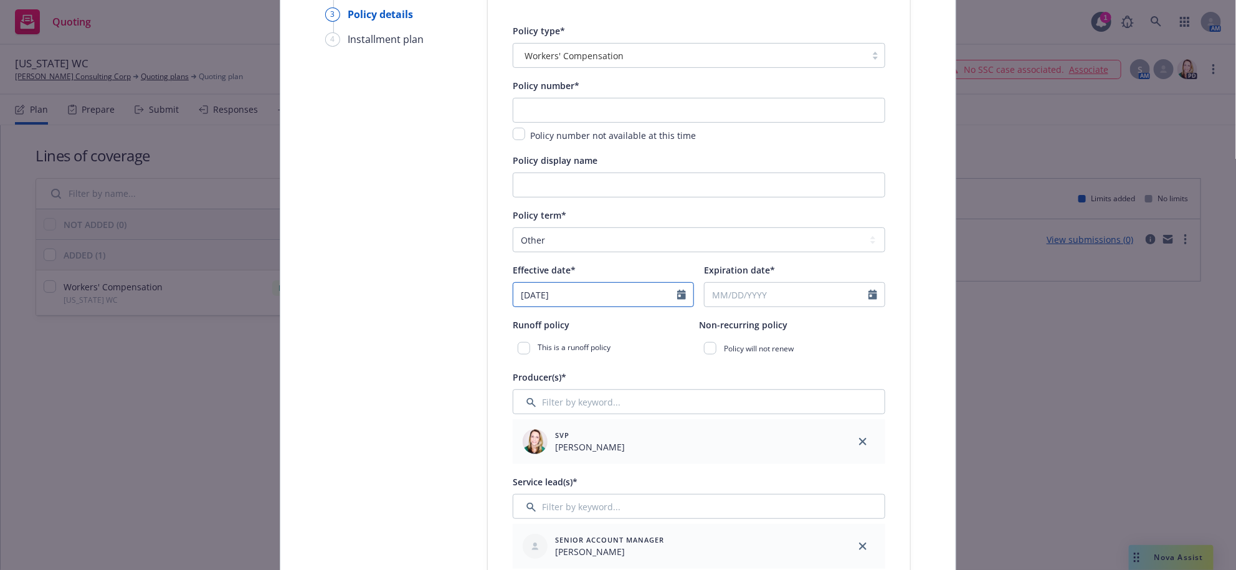
click at [586, 306] on input "[DATE]" at bounding box center [595, 295] width 164 height 24
select select "9"
click at [586, 306] on input "[DATE]" at bounding box center [595, 295] width 164 height 24
click at [580, 306] on input "[DATE]" at bounding box center [595, 295] width 164 height 24
click at [576, 306] on input "[DATE]" at bounding box center [595, 295] width 164 height 24
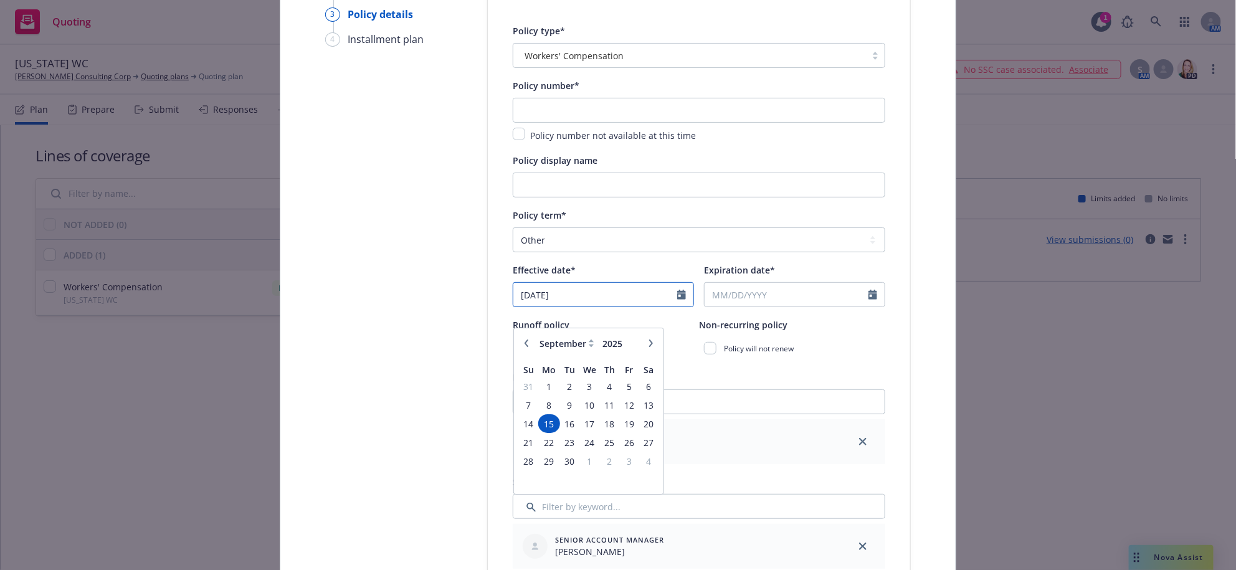
click at [576, 306] on input "[DATE]" at bounding box center [595, 295] width 164 height 24
click at [577, 306] on input "[DATE]" at bounding box center [595, 295] width 164 height 24
type input "[DATE]"
select select "9"
click at [741, 306] on input "Expiration date*" at bounding box center [787, 295] width 164 height 24
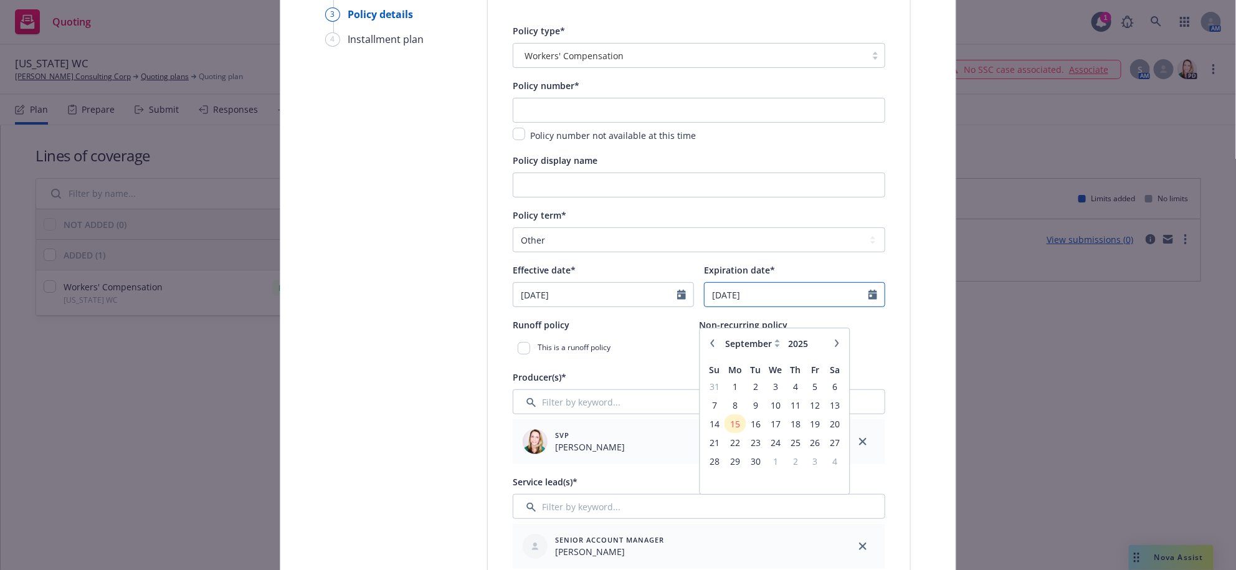
type input "[DATE]"
click at [540, 142] on div "Policy number not available at this time" at bounding box center [699, 120] width 373 height 45
click at [549, 120] on input "text" at bounding box center [699, 110] width 373 height 25
type input "80208372"
drag, startPoint x: 654, startPoint y: 206, endPoint x: 656, endPoint y: 215, distance: 8.9
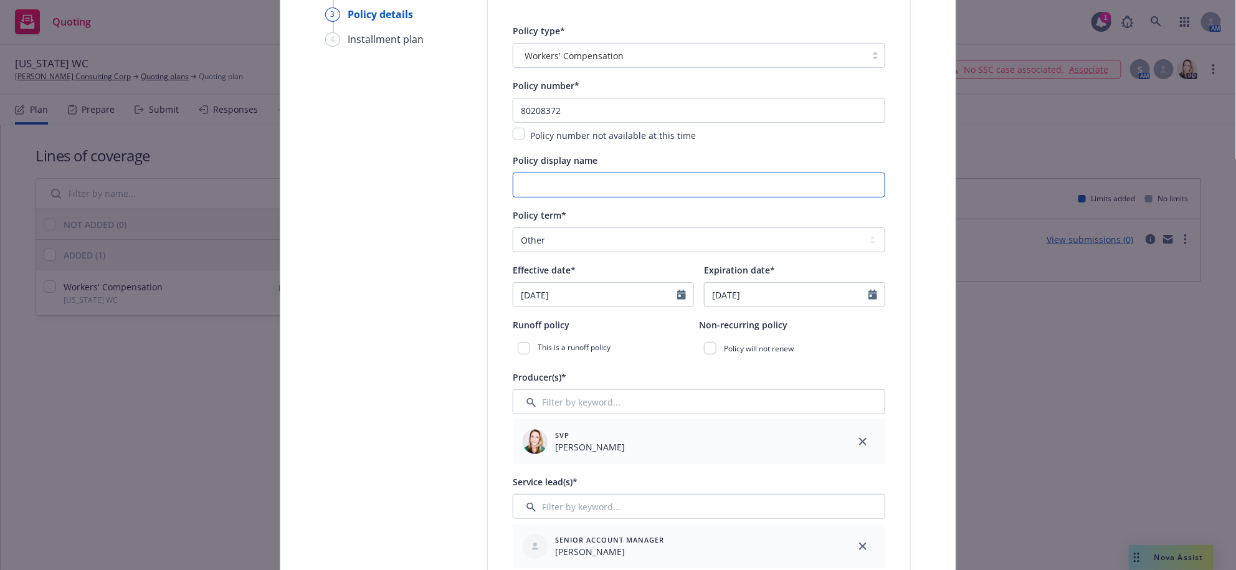
click at [656, 197] on input "Policy display name" at bounding box center [699, 185] width 373 height 25
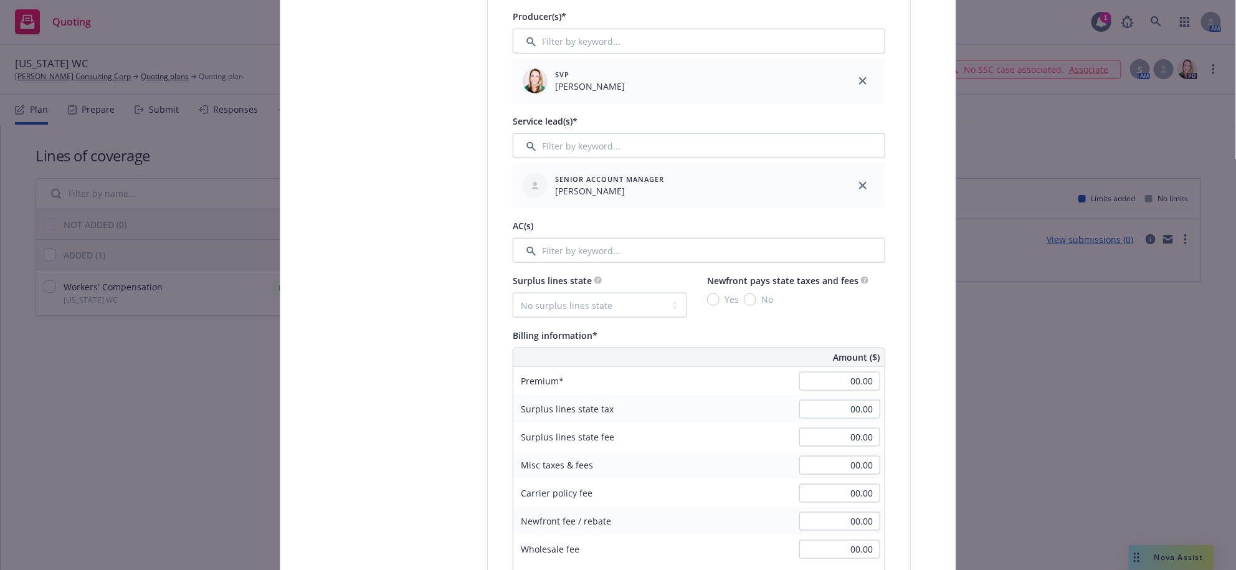
scroll to position [596, 0]
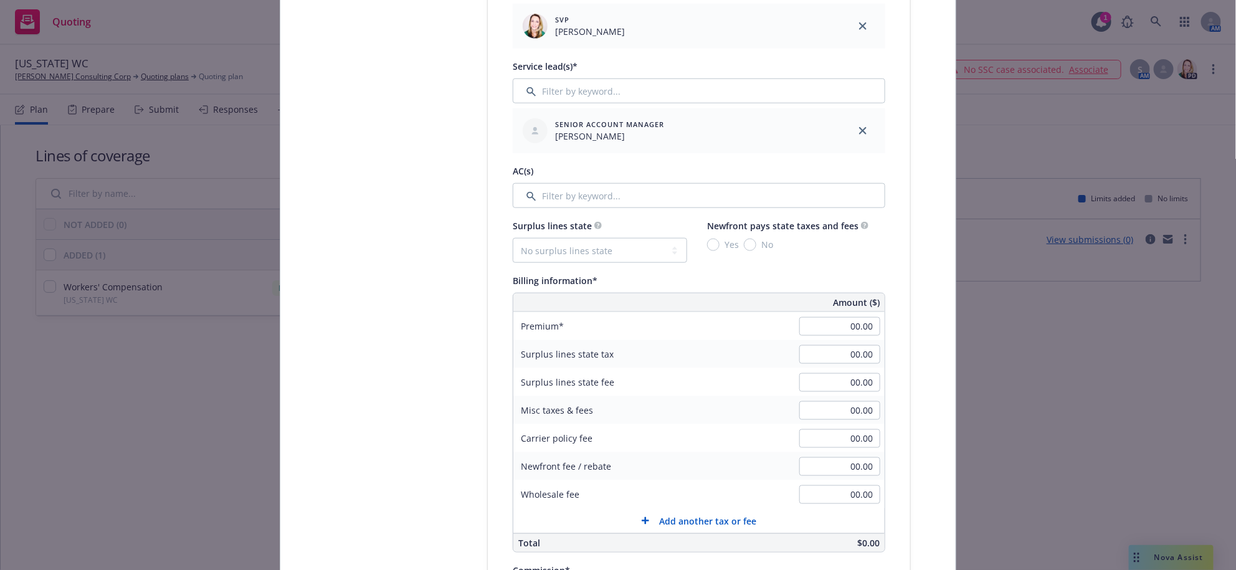
type input "[US_STATE] Work Comp"
click at [617, 208] on input "Filter by keyword..." at bounding box center [699, 195] width 373 height 25
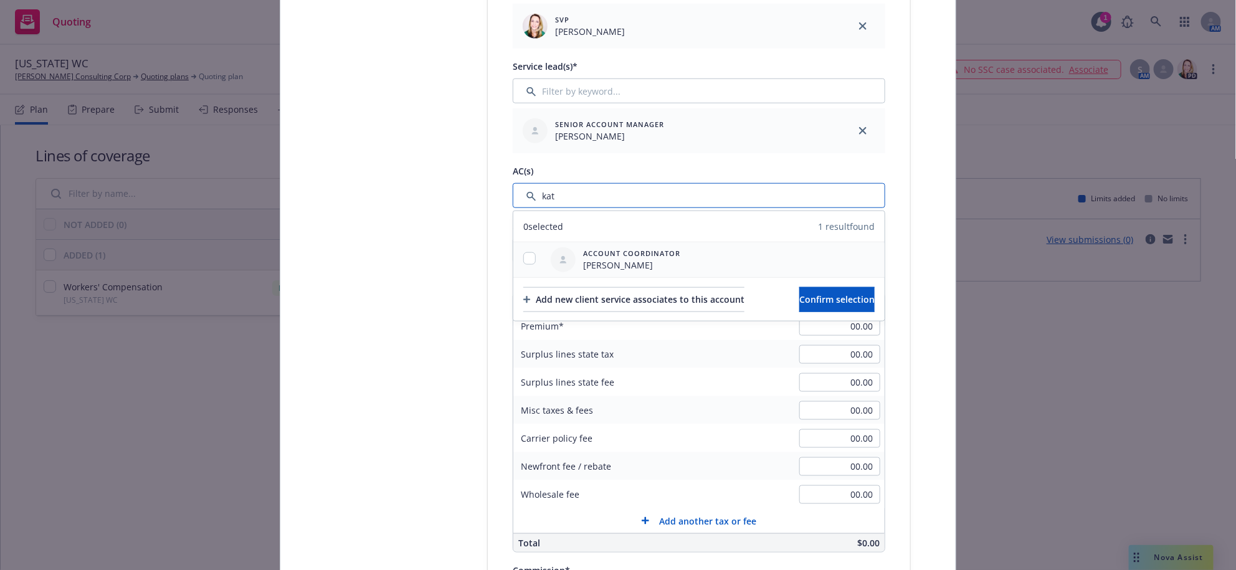
type input "kat"
click at [645, 272] on span "[PERSON_NAME]" at bounding box center [631, 265] width 97 height 13
click at [526, 265] on input "checkbox" at bounding box center [529, 258] width 12 height 12
checkbox input "true"
click at [821, 305] on span "Confirm selection" at bounding box center [836, 299] width 75 height 12
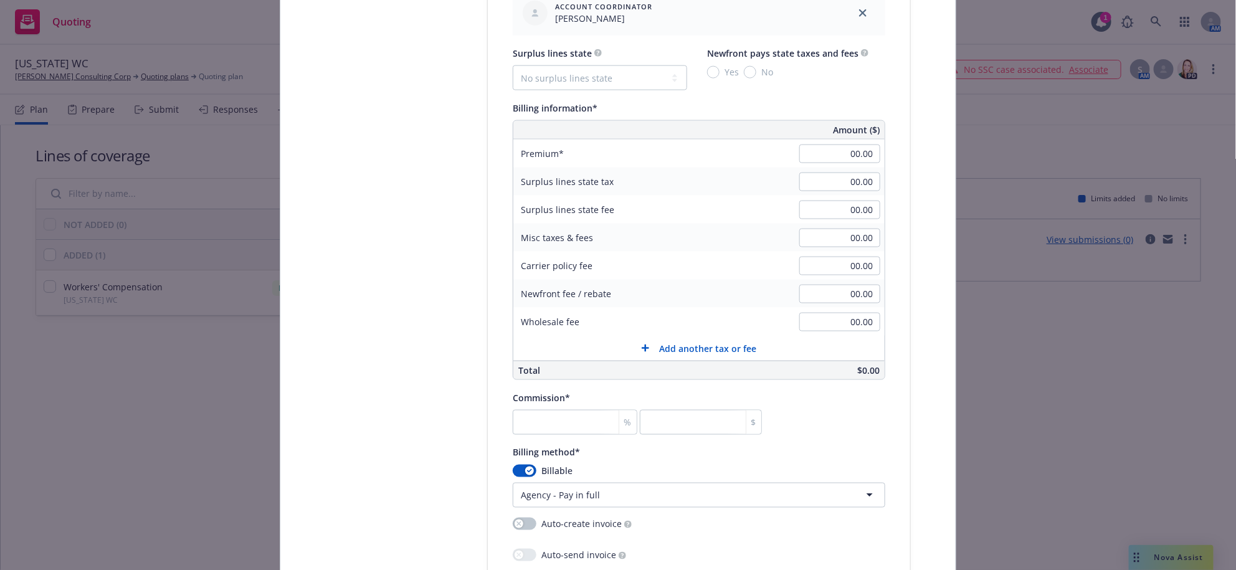
scroll to position [933, 0]
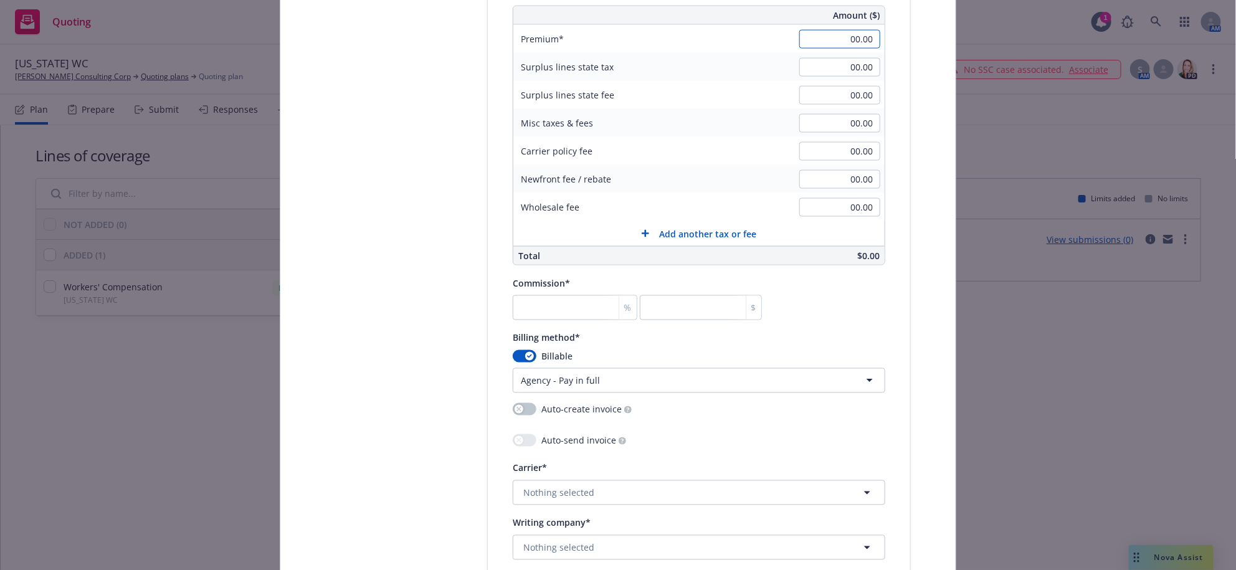
click at [836, 49] on input "00.00" at bounding box center [839, 39] width 81 height 19
type input "1,629.78"
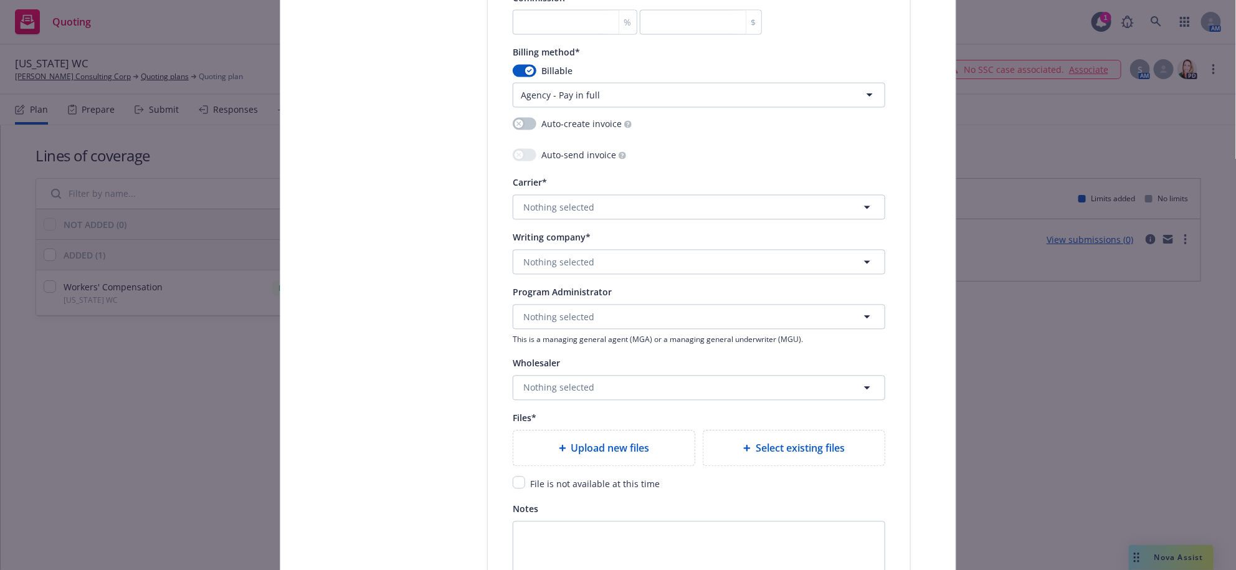
scroll to position [1218, 0]
click at [615, 272] on html "Quoting 1 AM [US_STATE] [PERSON_NAME] Consulting Corp Quoting plans Quoting pla…" at bounding box center [618, 285] width 1236 height 570
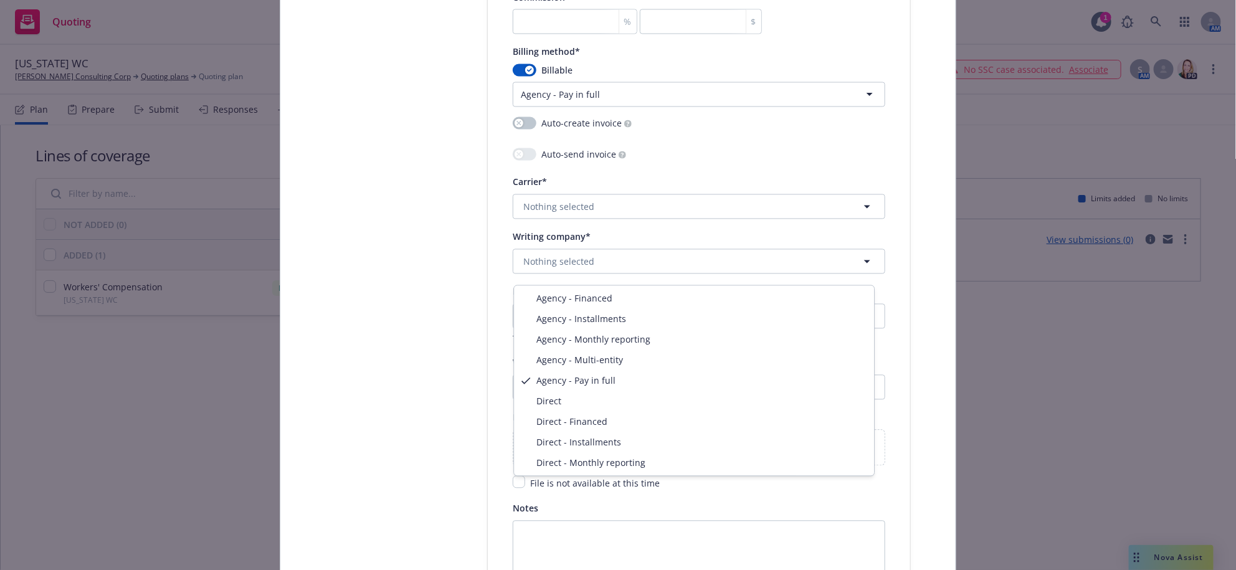
select select "DIRECT"
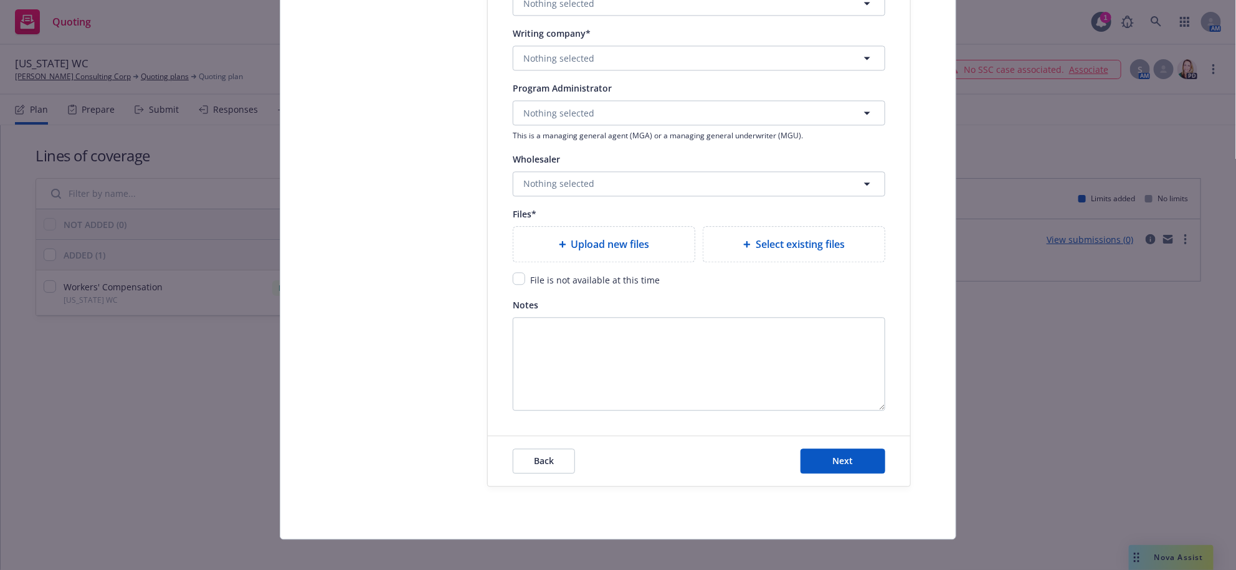
scroll to position [1374, 0]
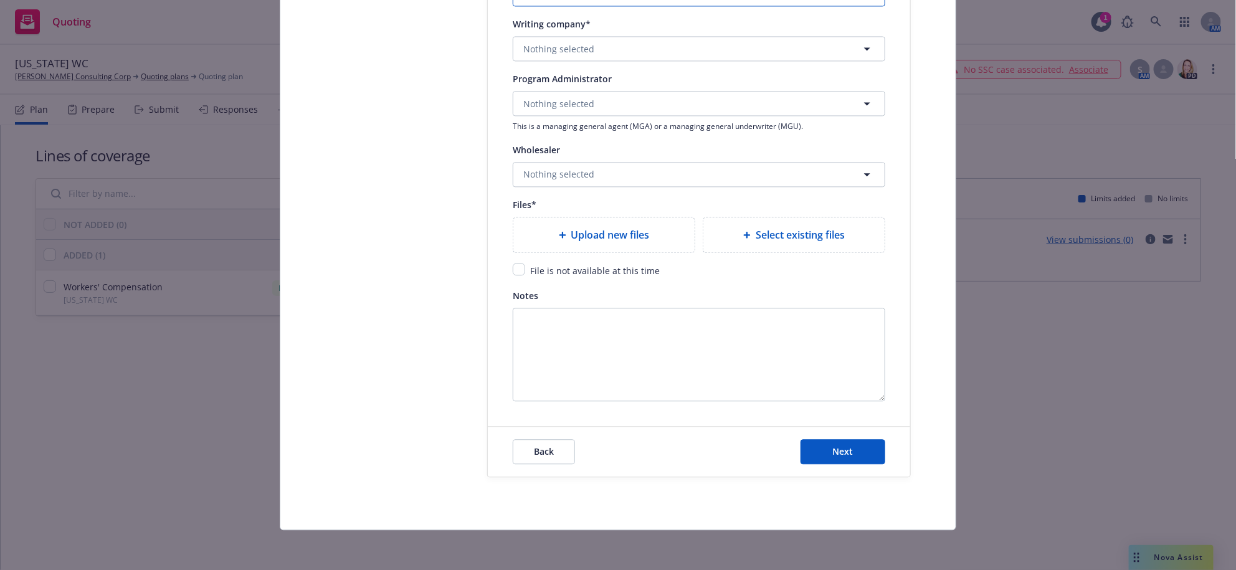
type input "o"
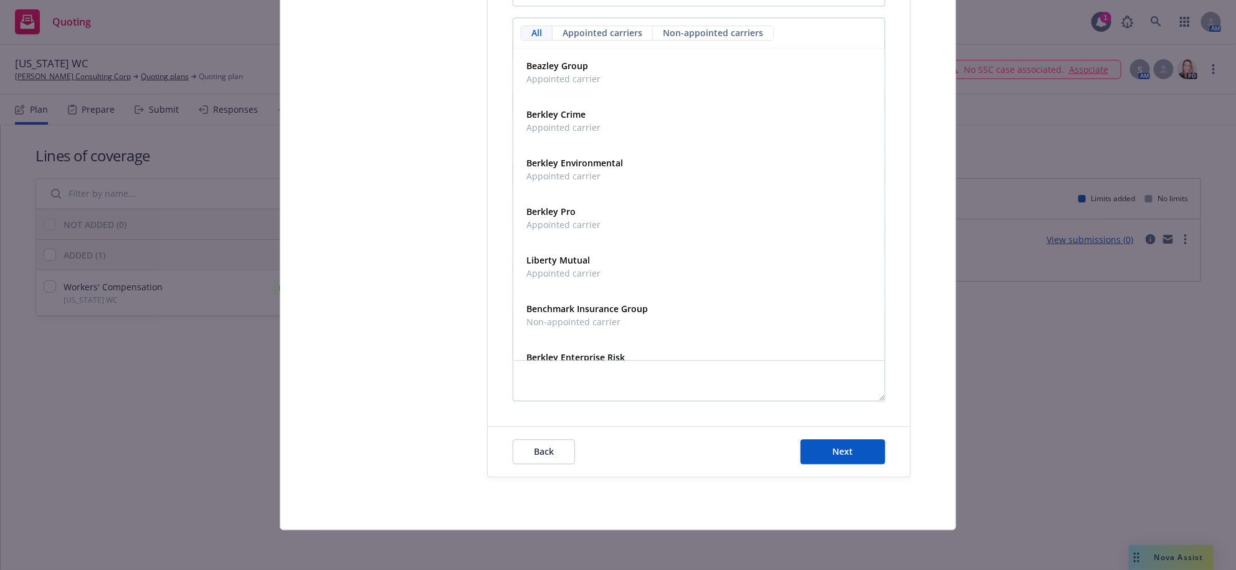
type input "b"
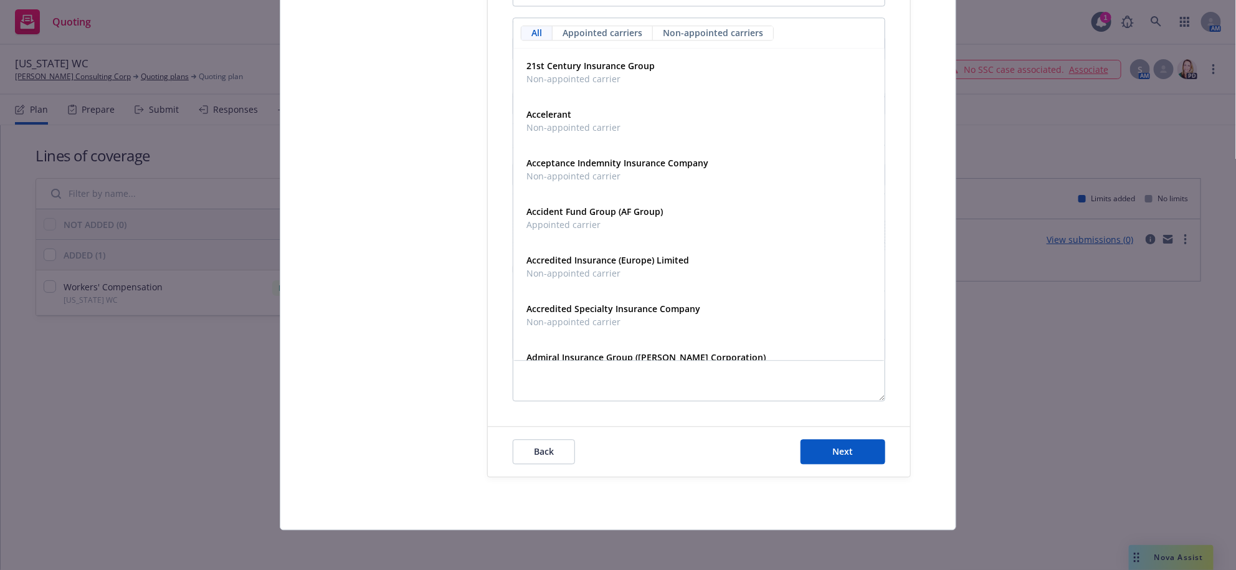
scroll to position [1400, 0]
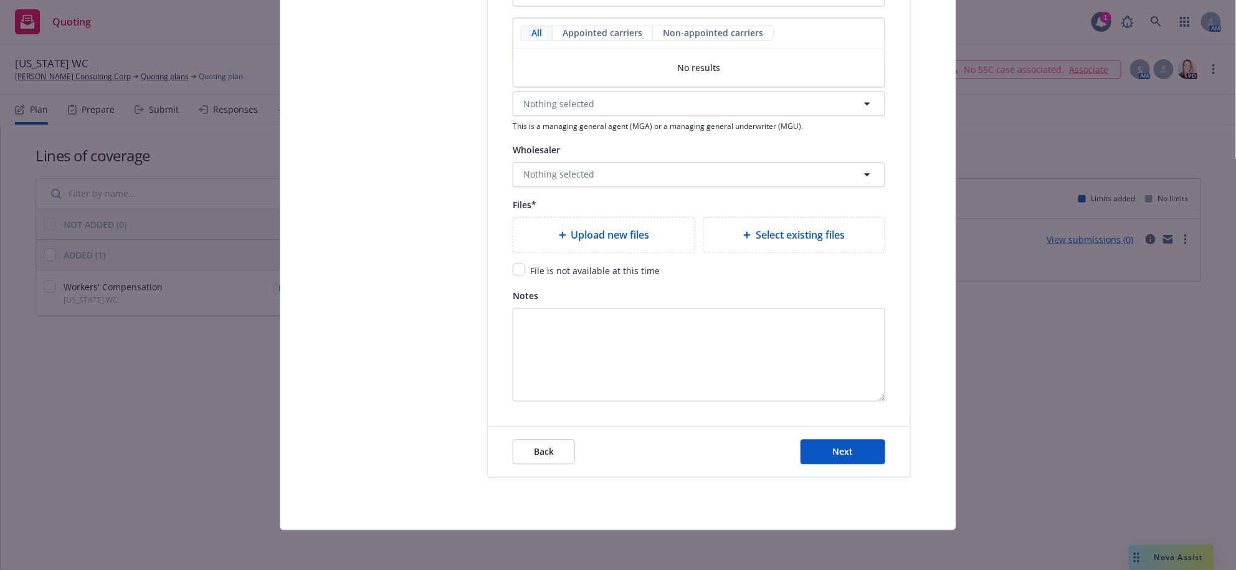
type input "b"
type input "[US_STATE]"
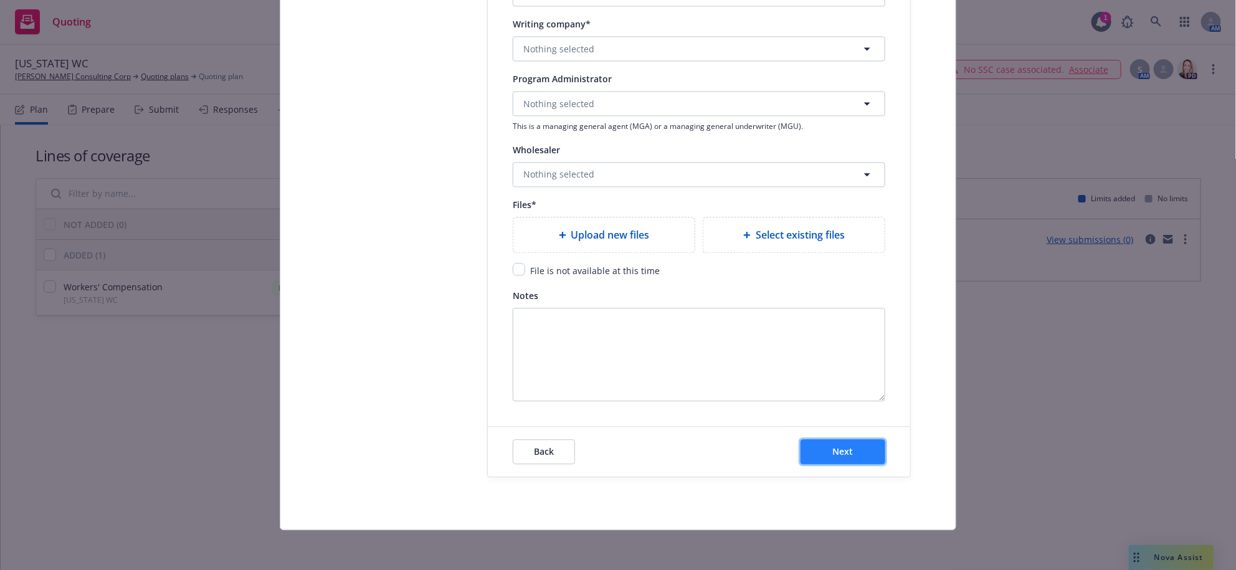
click at [833, 450] on span "Next" at bounding box center [843, 451] width 21 height 12
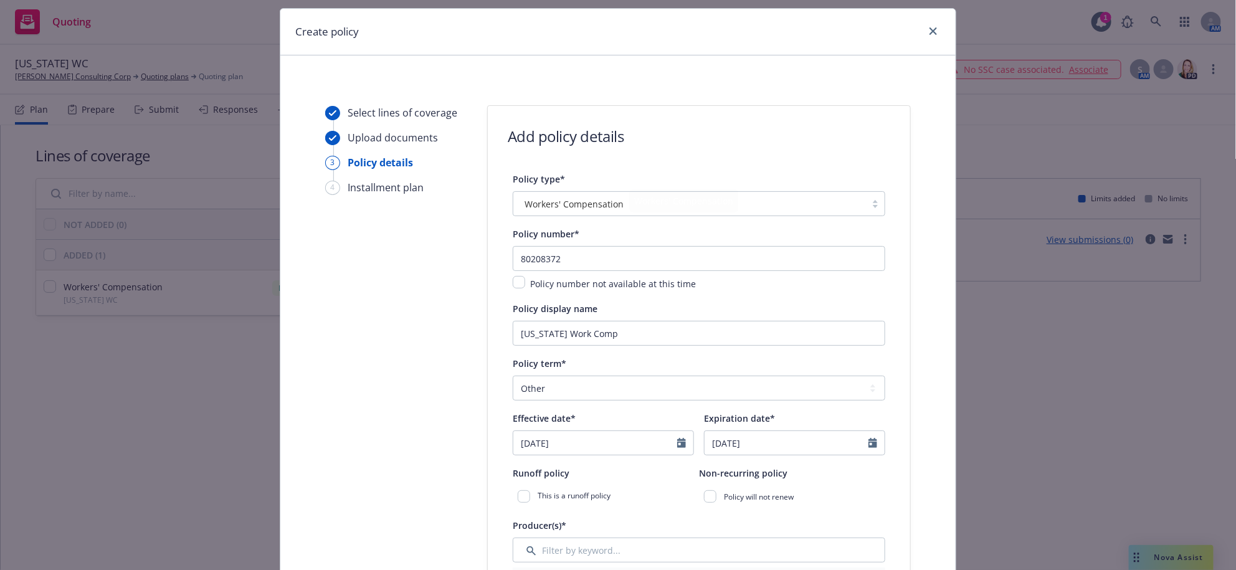
scroll to position [0, 0]
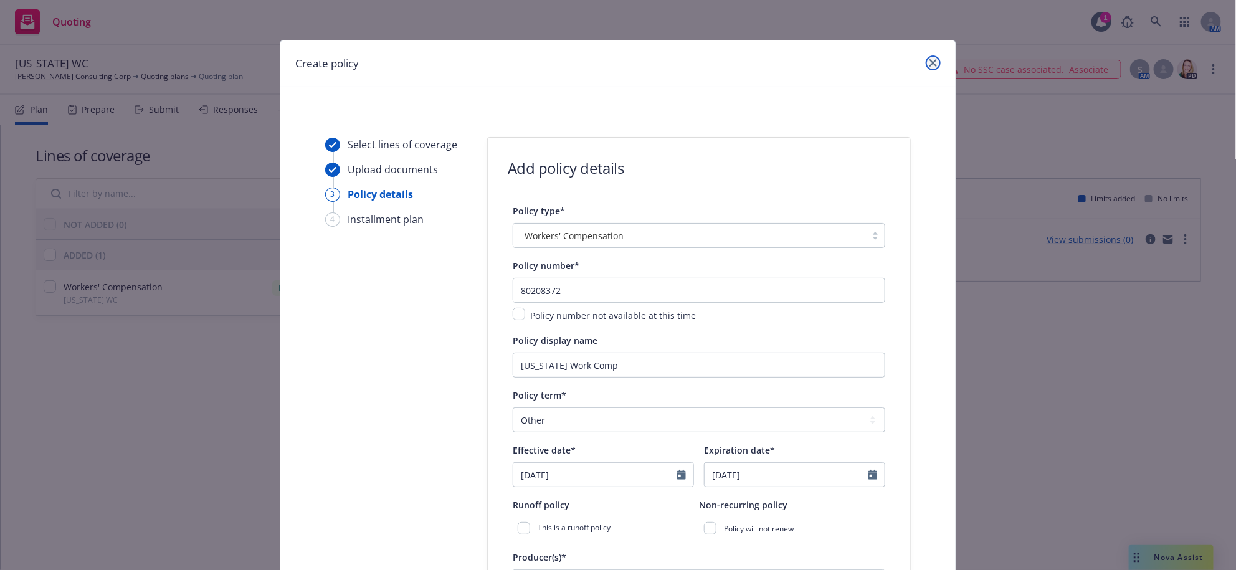
click at [929, 67] on icon "close" at bounding box center [932, 62] width 7 height 7
